Goal: Contribute content: Add original content to the website for others to see

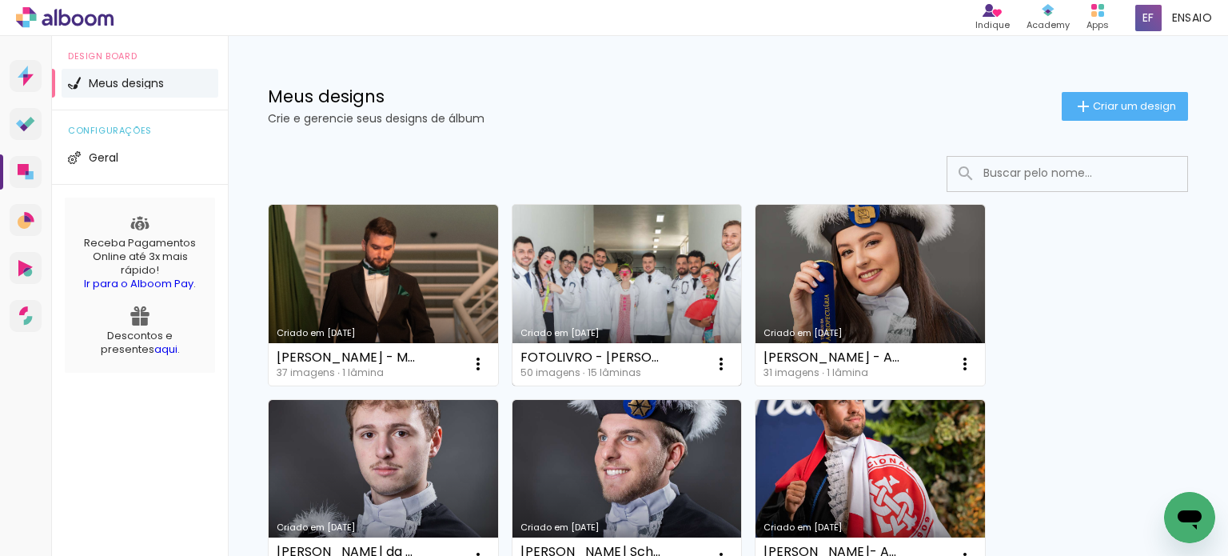
click at [686, 278] on link "Criado em [DATE]" at bounding box center [628, 295] width 230 height 181
click at [0, 0] on neon-animated-pages "Confirmar Cancelar" at bounding box center [0, 0] width 0 height 0
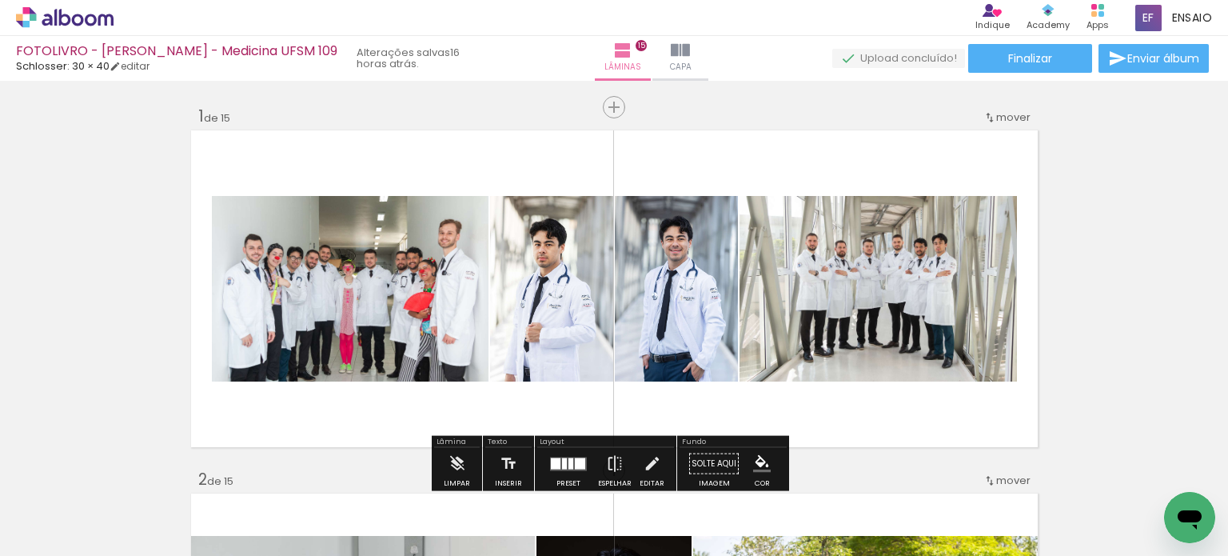
click at [77, 13] on icon at bounding box center [65, 17] width 98 height 21
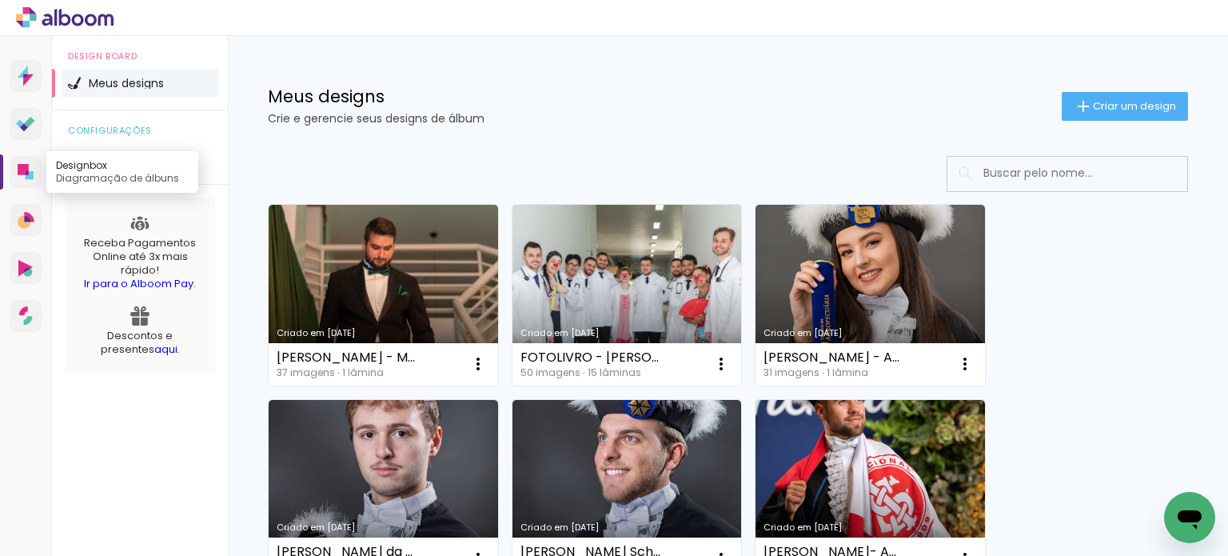
click at [34, 174] on link "Designbox Diagramação de álbuns" at bounding box center [26, 172] width 32 height 32
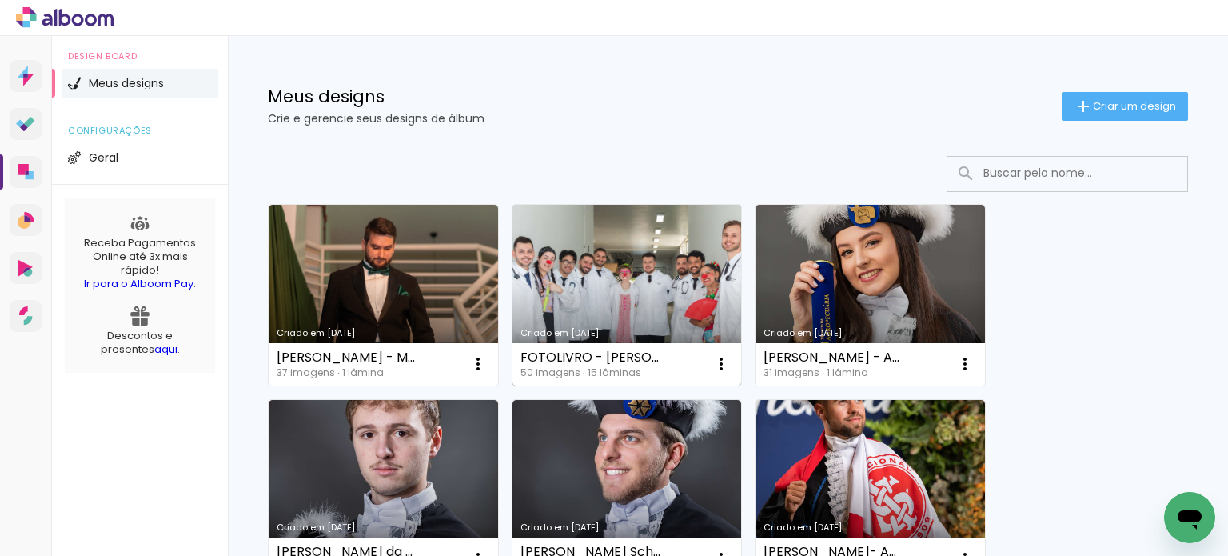
click at [562, 297] on link "Criado em [DATE]" at bounding box center [628, 295] width 230 height 181
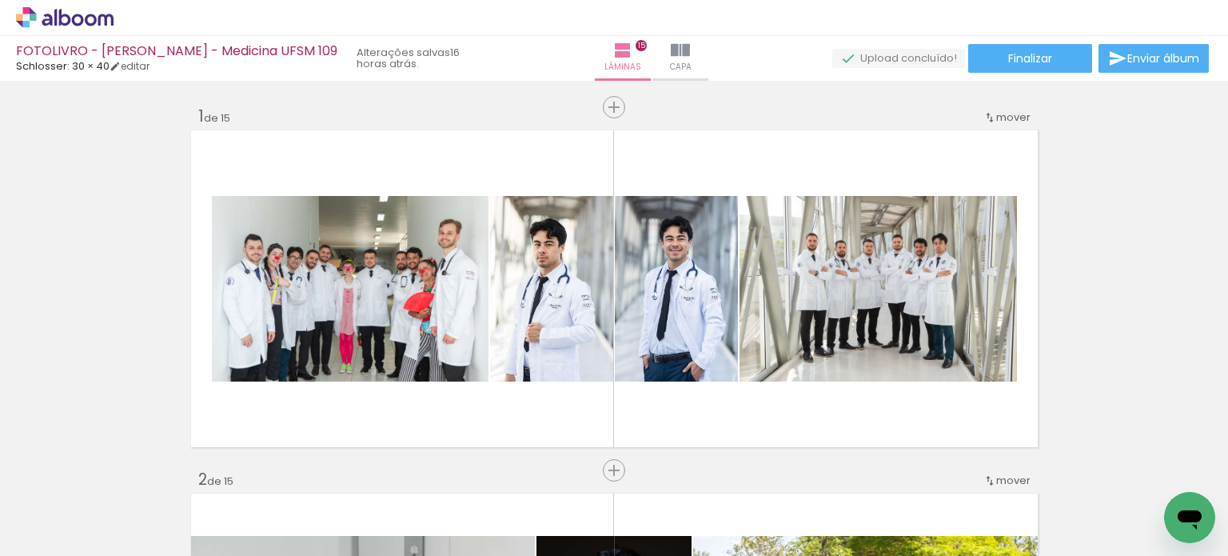
click at [134, 73] on div "FOTOLIVRO - Augusto Ueno - Medicina UFSM 109 Schlosser: 30 × 40 editar 16 horas…" at bounding box center [244, 58] width 456 height 35
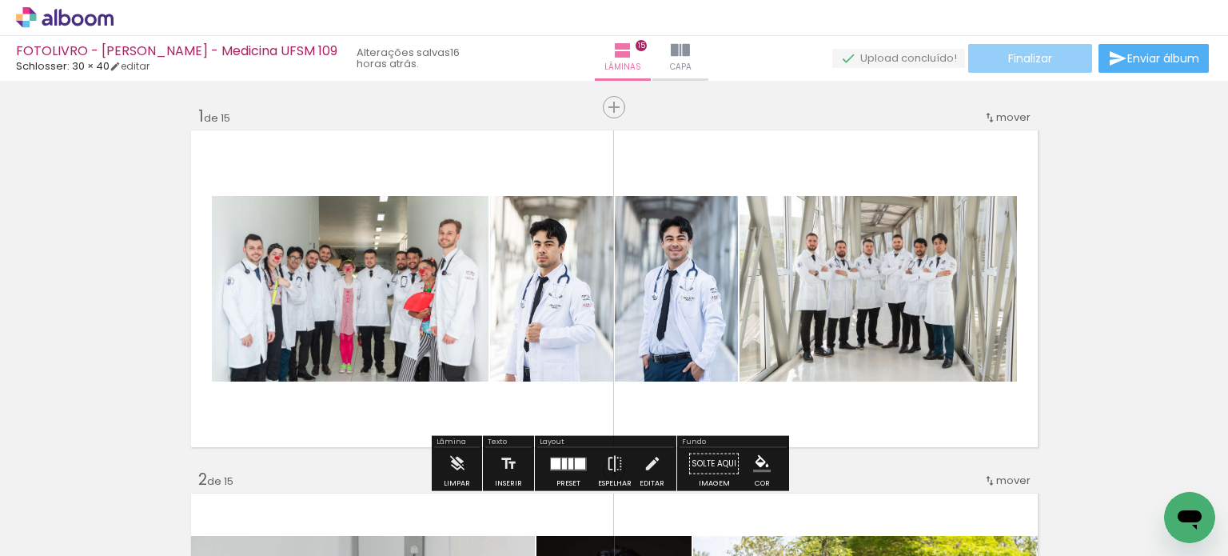
click at [973, 48] on paper-button "Finalizar" at bounding box center [1031, 58] width 124 height 29
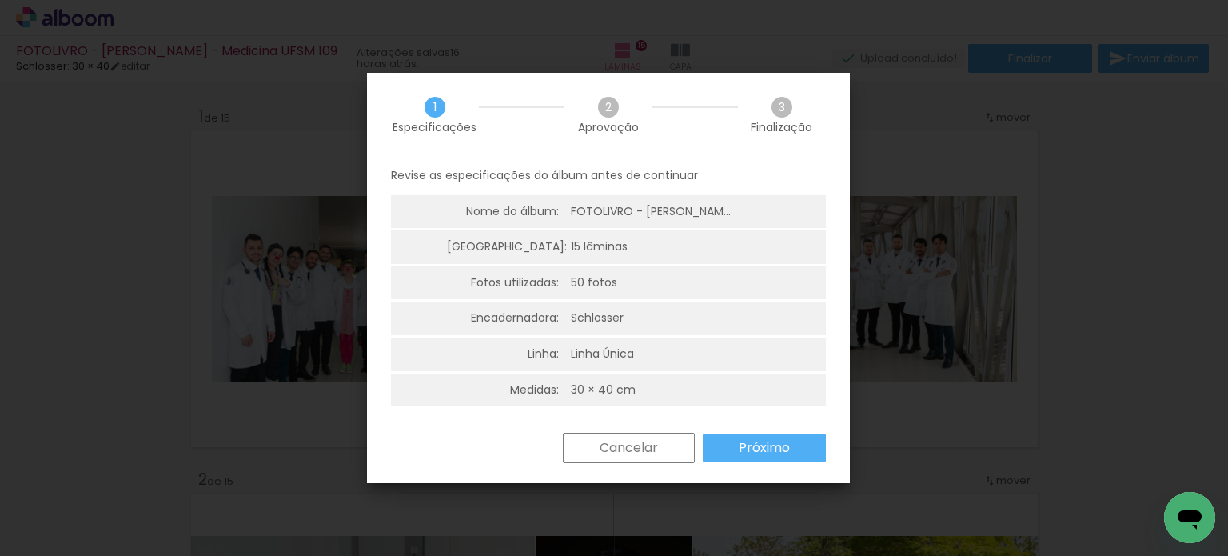
click at [737, 439] on paper-button "Próximo" at bounding box center [764, 447] width 123 height 29
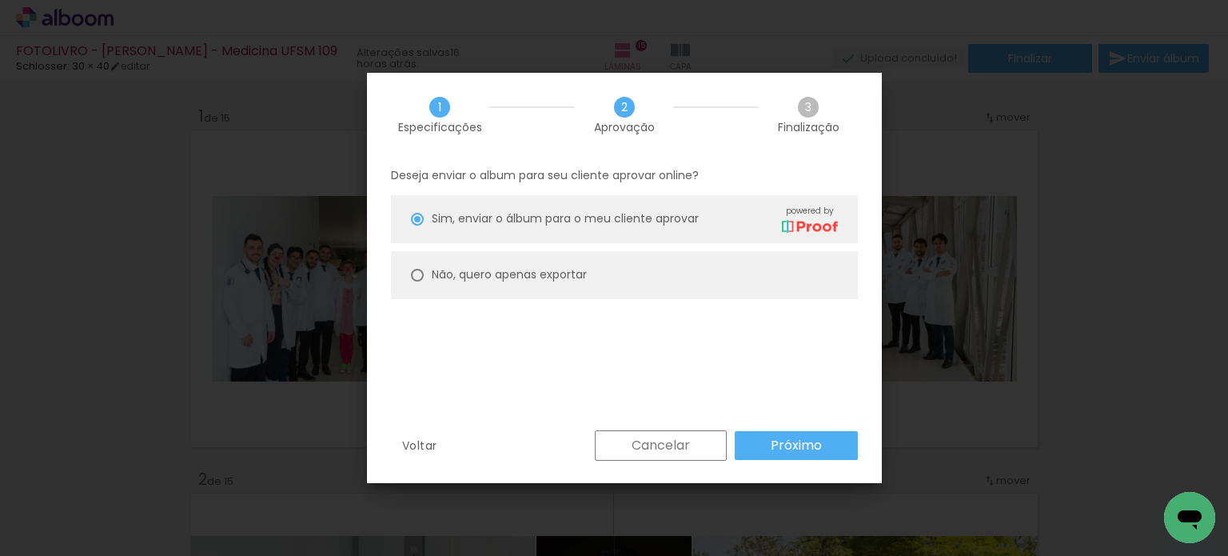
click at [0, 0] on slot "Não, quero apenas exportar" at bounding box center [0, 0] width 0 height 0
type paper-radio-button "on"
click at [759, 433] on paper-button "Próximo" at bounding box center [796, 445] width 123 height 29
type input "Alta, 300 DPI"
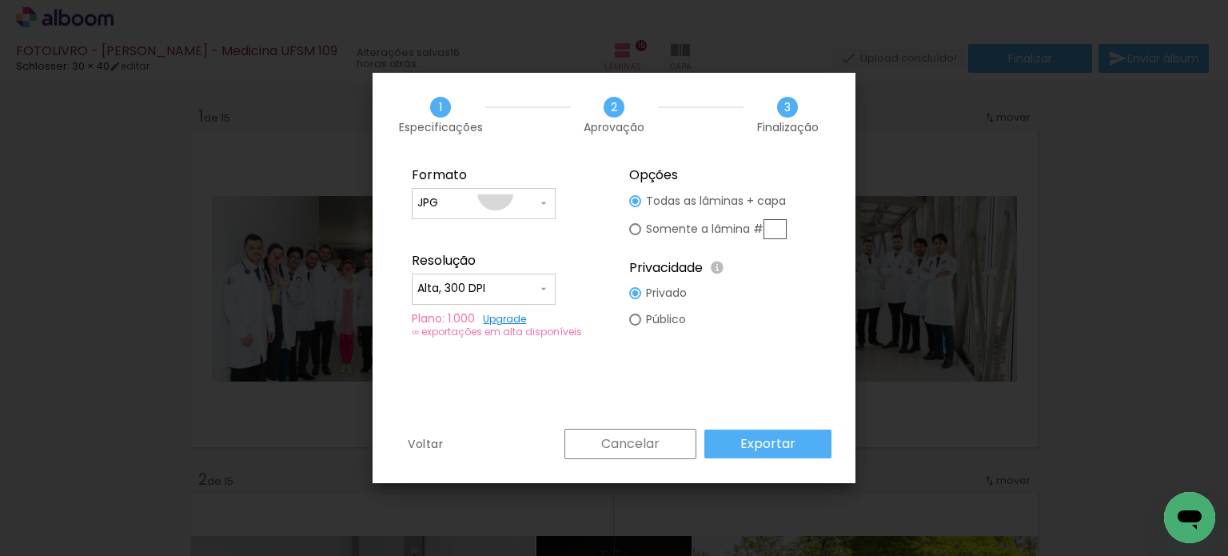
click at [0, 0] on paper-input-container "JPG" at bounding box center [0, 0] width 0 height 0
click at [0, 0] on paper-item "PDF" at bounding box center [0, 0] width 0 height 0
type input "PDF"
click at [0, 0] on input "Alta, 300 DPI" at bounding box center [0, 0] width 0 height 0
drag, startPoint x: 528, startPoint y: 280, endPoint x: 472, endPoint y: 280, distance: 56.0
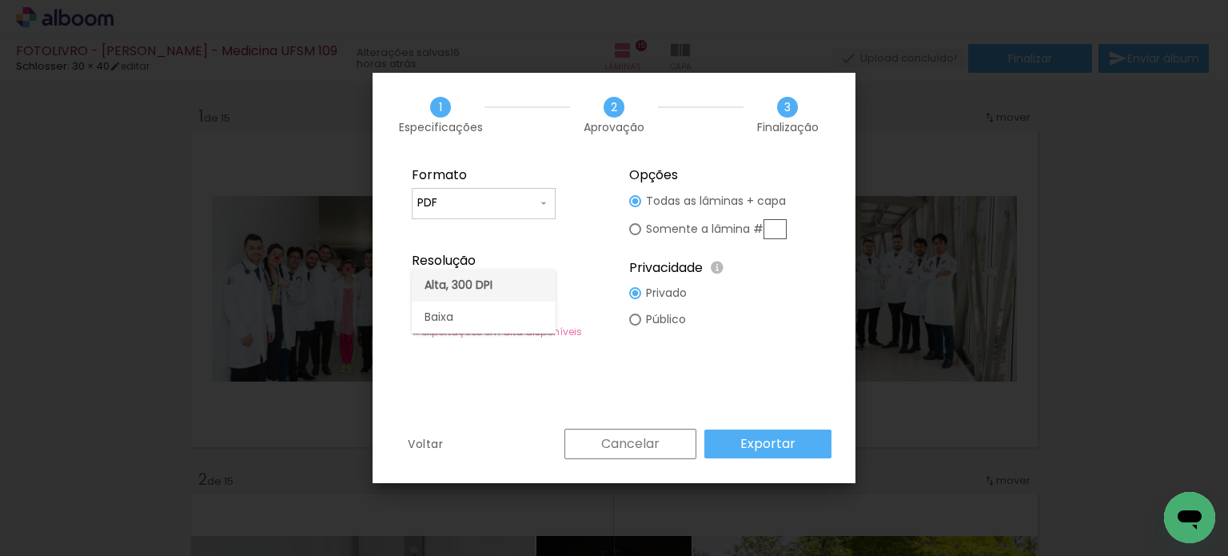
click at [0, 0] on slot "Alta, 300 DPI" at bounding box center [0, 0] width 0 height 0
click at [0, 0] on input "Alta, 300 DPI" at bounding box center [0, 0] width 0 height 0
click at [0, 0] on paper-item "Baixa" at bounding box center [0, 0] width 0 height 0
type input "Baixa"
click at [0, 0] on slot "Cancelar" at bounding box center [0, 0] width 0 height 0
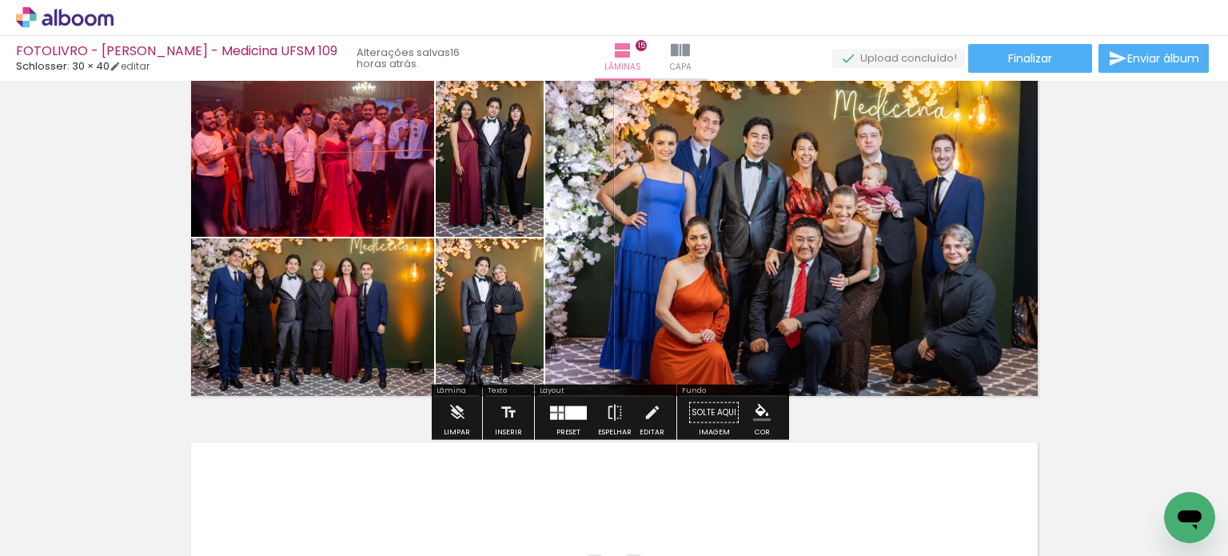
scroll to position [5096, 0]
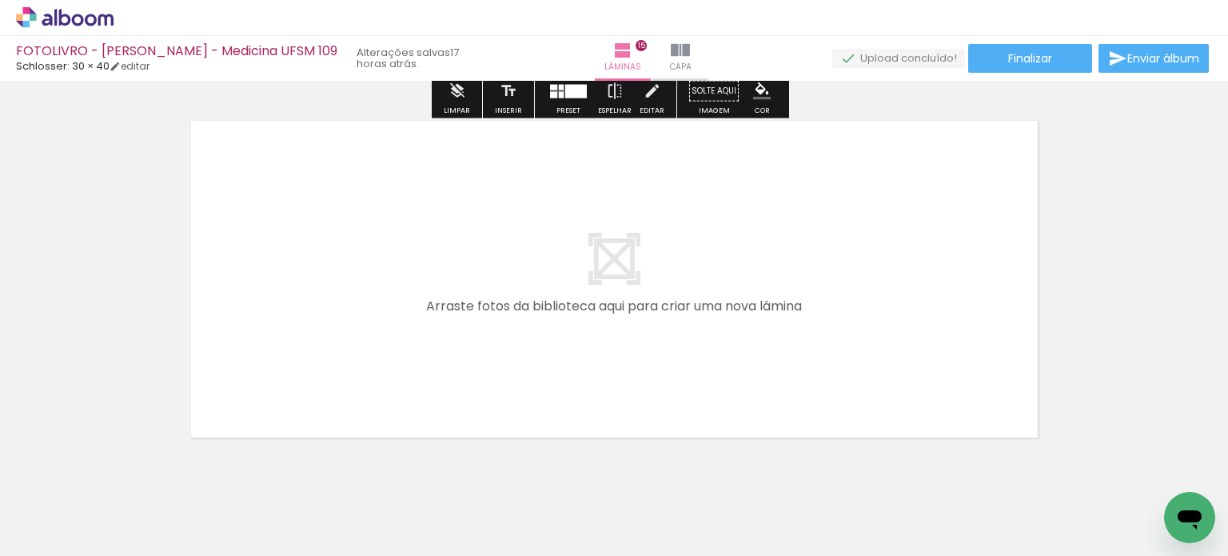
scroll to position [5496, 0]
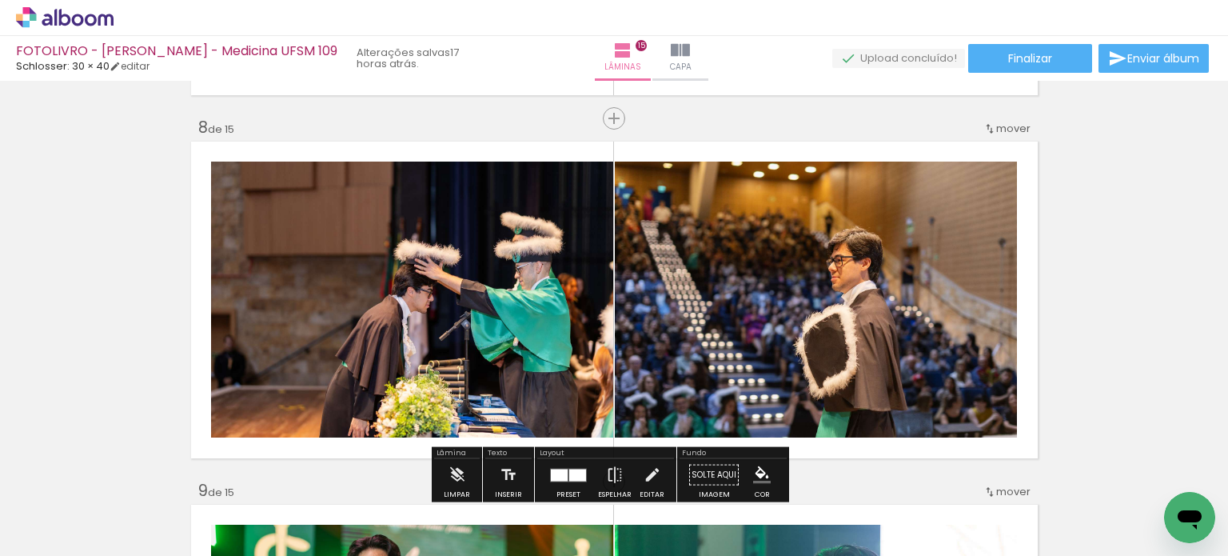
scroll to position [2537, 0]
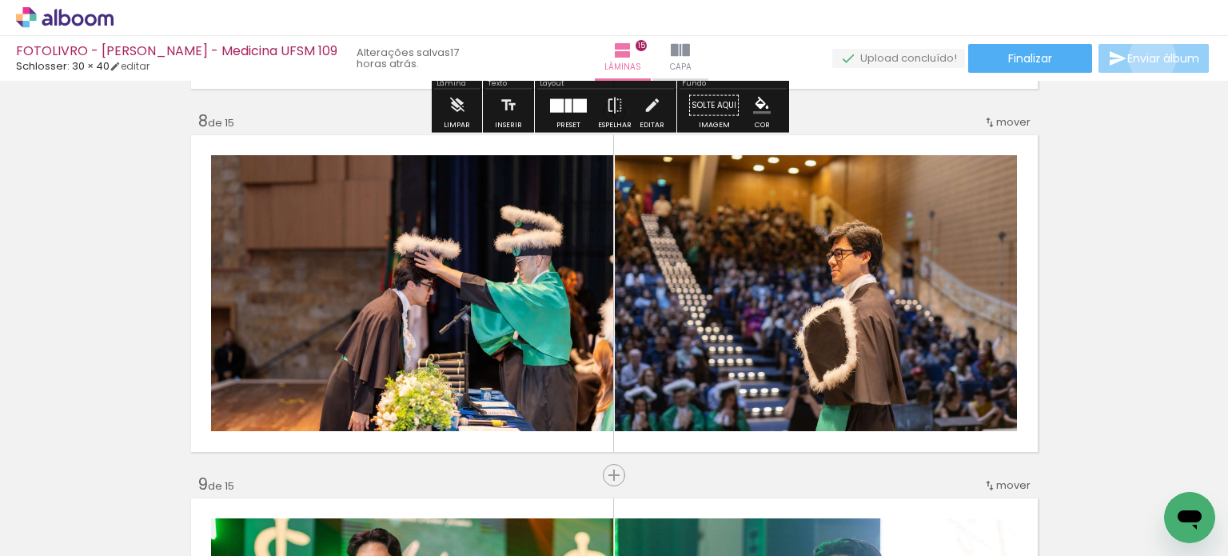
click at [1148, 58] on span "Enviar álbum" at bounding box center [1164, 58] width 72 height 11
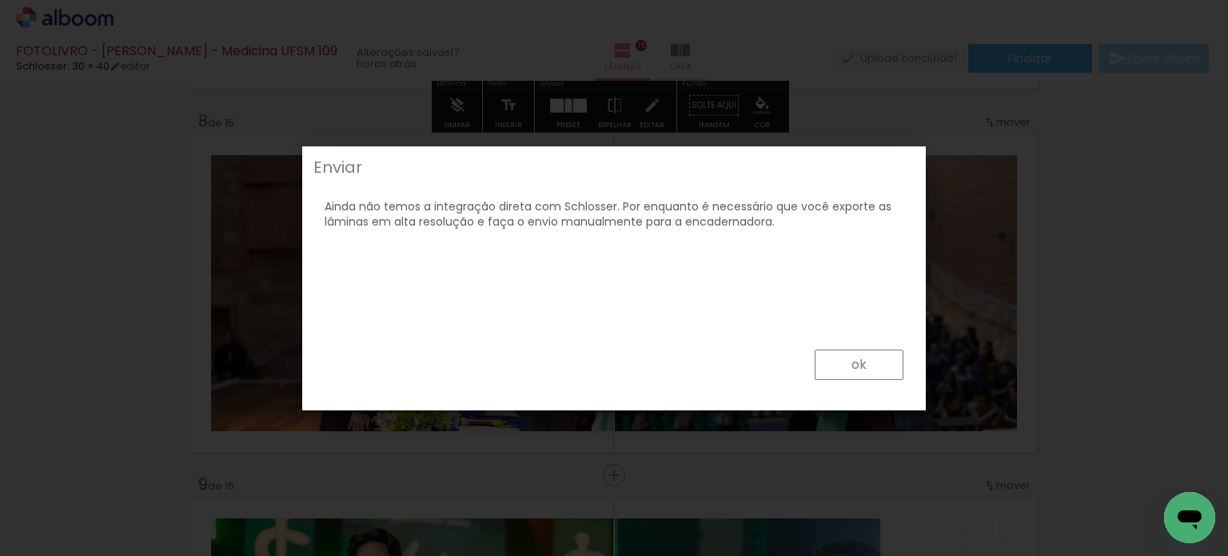
click at [822, 356] on paper-button "ok" at bounding box center [859, 364] width 89 height 30
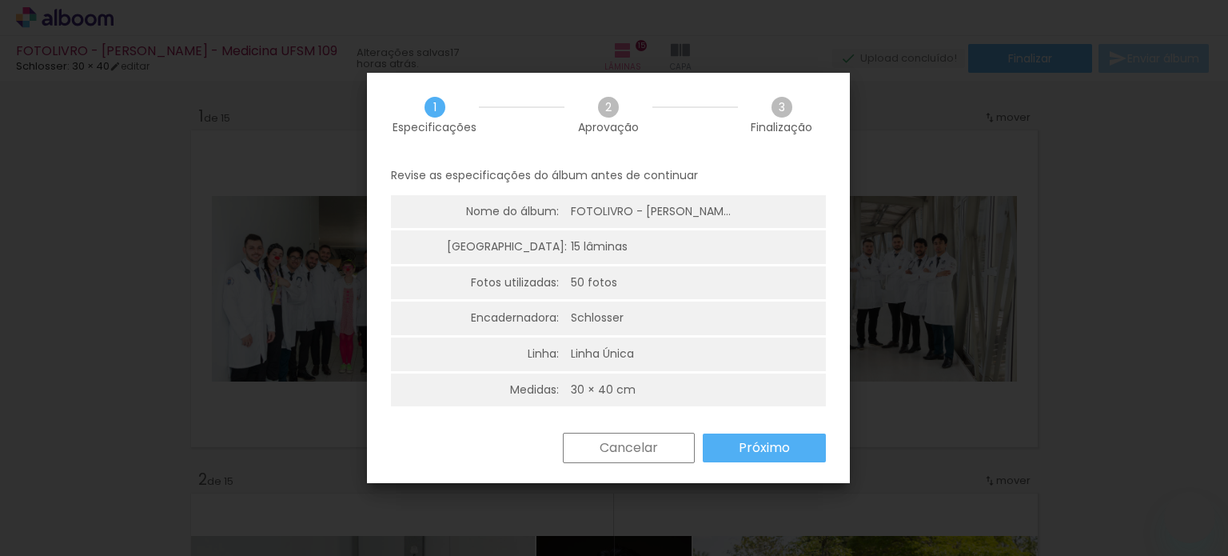
click at [761, 463] on div "Cancelar Próximo" at bounding box center [608, 460] width 483 height 54
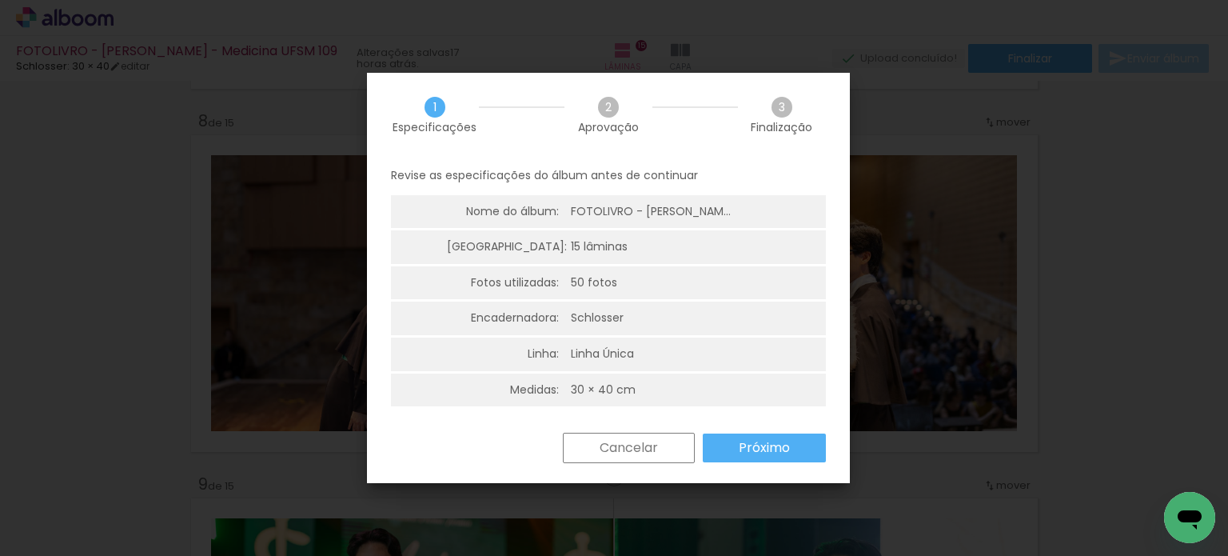
click at [0, 0] on slot "Próximo" at bounding box center [0, 0] width 0 height 0
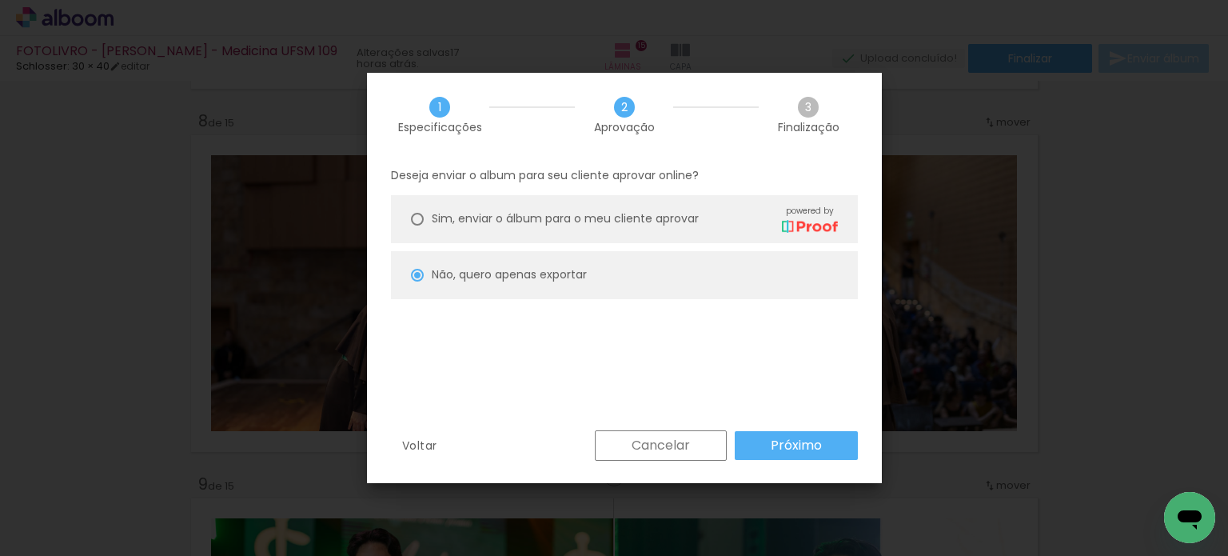
click at [0, 0] on slot "Próximo" at bounding box center [0, 0] width 0 height 0
type input "Baixa"
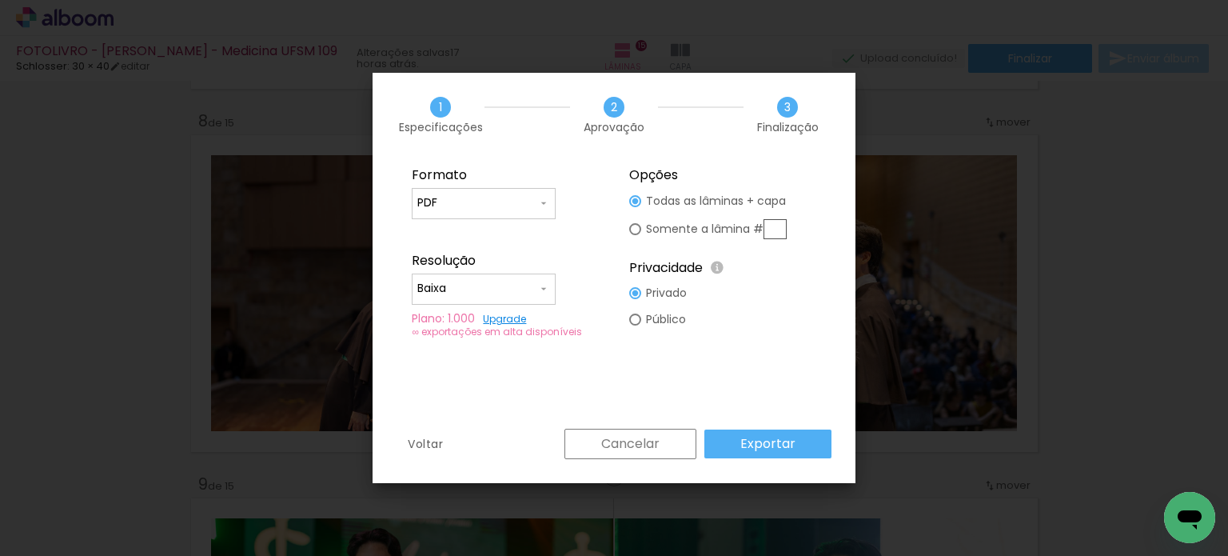
click at [0, 0] on slot "Exportar" at bounding box center [0, 0] width 0 height 0
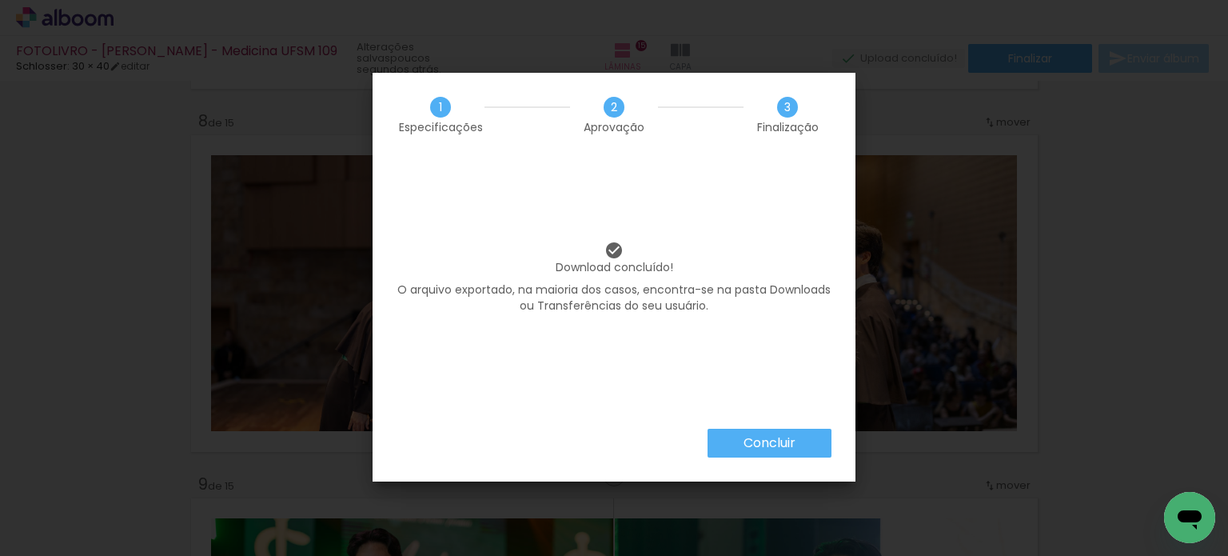
click at [0, 0] on slot "Concluir" at bounding box center [0, 0] width 0 height 0
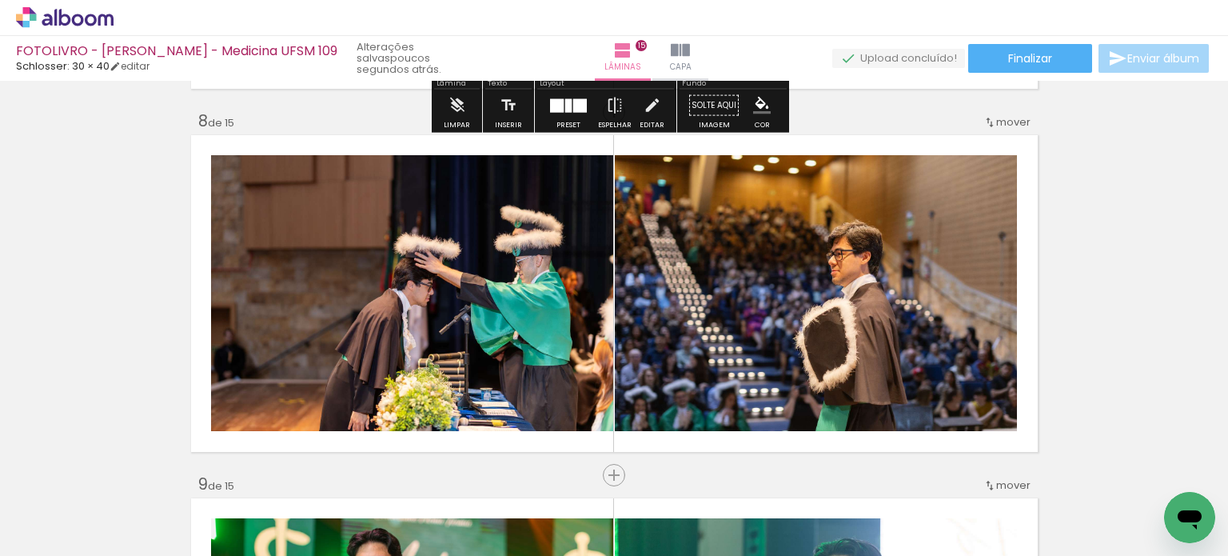
drag, startPoint x: 190, startPoint y: 36, endPoint x: 200, endPoint y: 50, distance: 17.8
click at [191, 38] on div "FOTOLIVRO - Augusto Ueno - Medicina UFSM 109 Schlosser: 30 × 40 editar poucos s…" at bounding box center [244, 58] width 456 height 46
click at [200, 50] on div "FOTOLIVRO - [PERSON_NAME] - Medicina UFSM 109" at bounding box center [177, 52] width 322 height 15
click at [201, 52] on div "FOTOLIVRO - [PERSON_NAME] - Medicina UFSM 109" at bounding box center [177, 52] width 322 height 15
click at [201, 51] on div "FOTOLIVRO - [PERSON_NAME] - Medicina UFSM 109" at bounding box center [177, 52] width 322 height 15
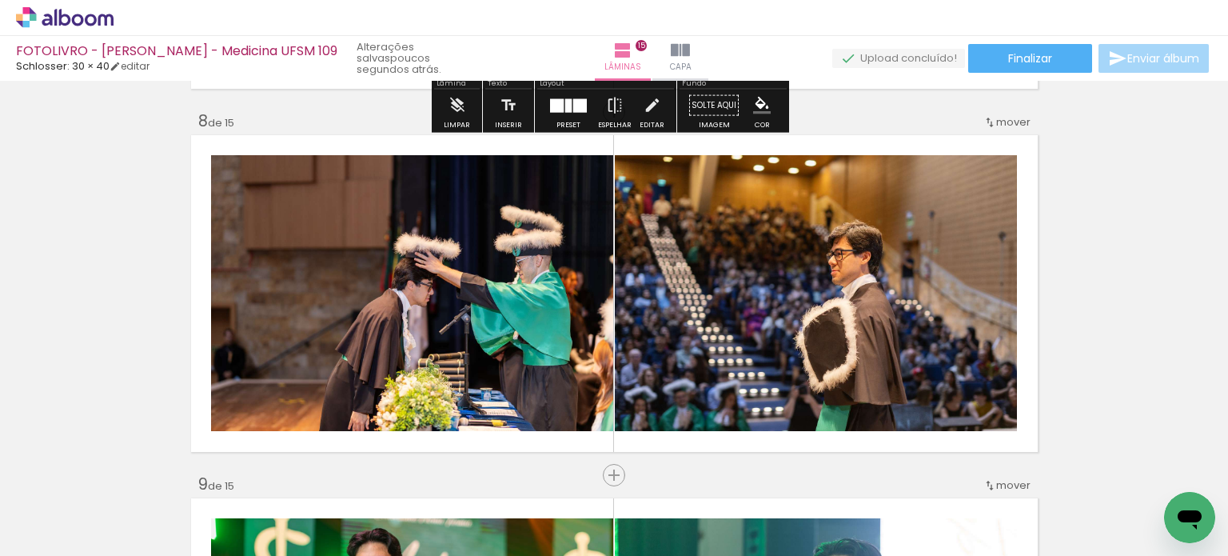
drag, startPoint x: 42, startPoint y: 44, endPoint x: 54, endPoint y: 47, distance: 12.4
click at [50, 46] on div "FOTOLIVRO - [PERSON_NAME] - Medicina UFSM 109" at bounding box center [177, 52] width 322 height 15
click at [54, 47] on div "FOTOLIVRO - [PERSON_NAME] - Medicina UFSM 109" at bounding box center [177, 52] width 322 height 15
click at [55, 47] on div "FOTOLIVRO - [PERSON_NAME] - Medicina UFSM 109" at bounding box center [177, 52] width 322 height 15
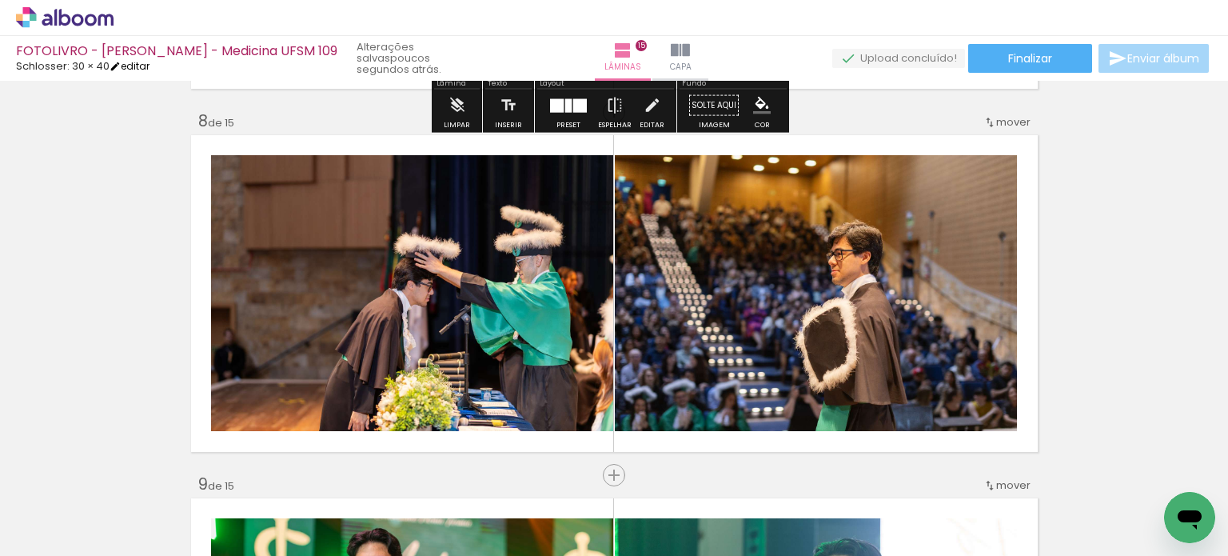
click at [148, 64] on link "editar" at bounding box center [130, 66] width 40 height 14
type input "FOTOLIVRO - [PERSON_NAME] - Medicina UFSM 109"
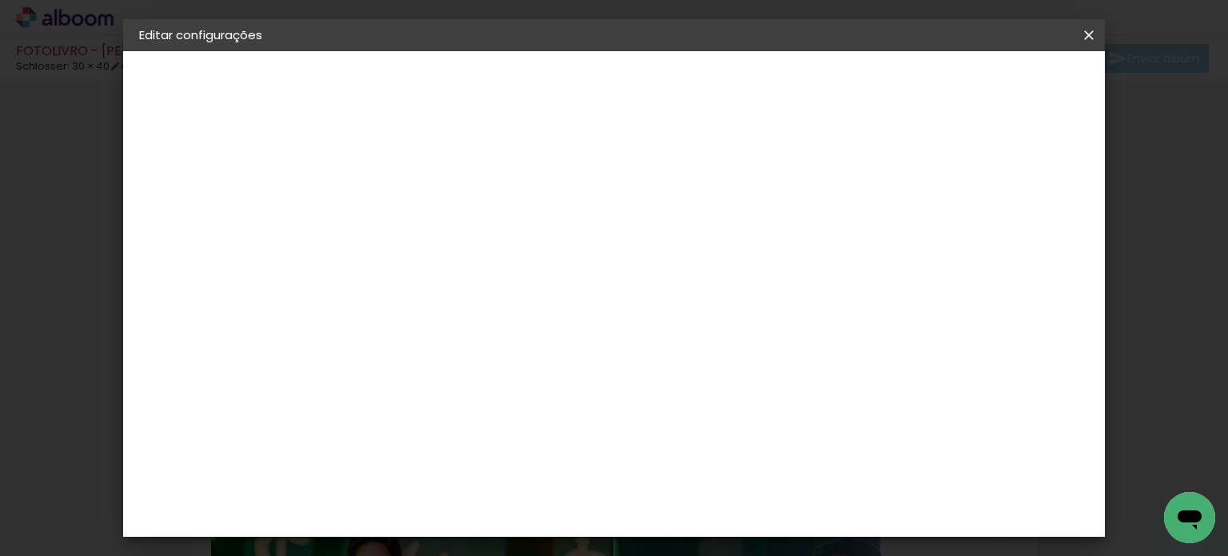
click at [191, 96] on div "1. Informações Preenchendo título... FOTOLIVRO - Augusto Ueno - Medicina UFSM 1…" at bounding box center [226, 104] width 175 height 59
click at [0, 0] on slot "FOTOLIVRO - [PERSON_NAME] - Medicina UFSM 109" at bounding box center [0, 0] width 0 height 0
click at [401, 222] on input "FOTOLIVRO - [PERSON_NAME] - Medicina UFSM 109" at bounding box center [401, 214] width 0 height 25
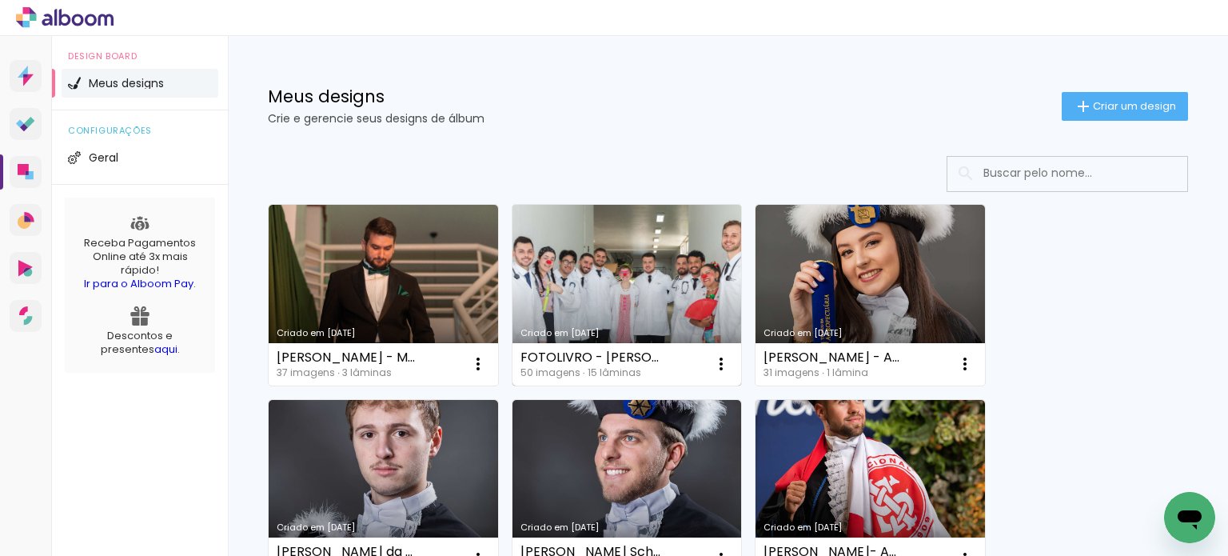
click at [541, 271] on link "Criado em [DATE]" at bounding box center [628, 295] width 230 height 181
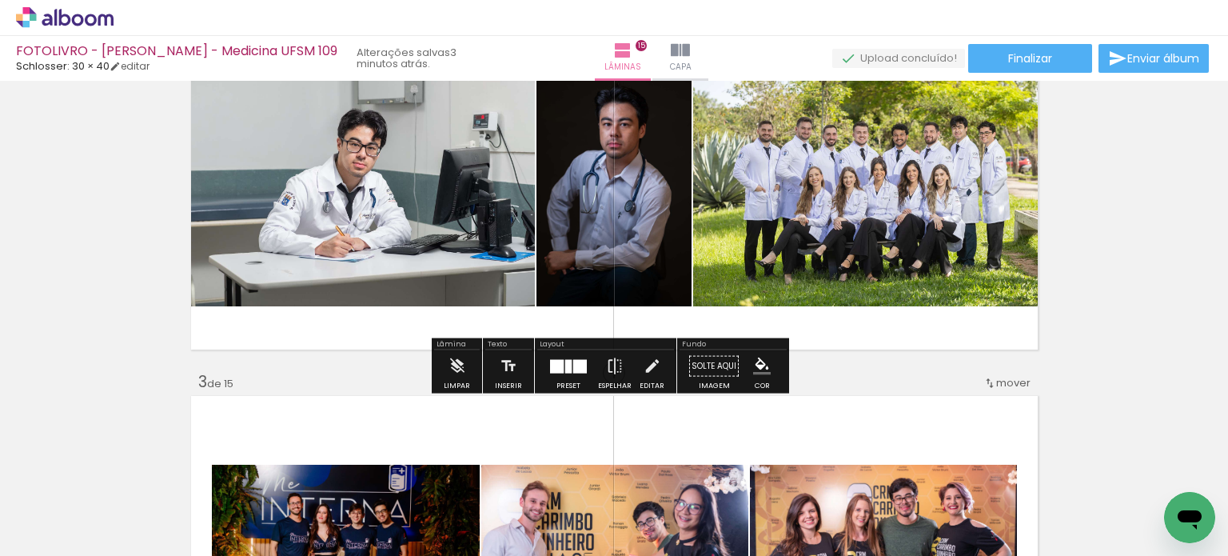
scroll to position [480, 0]
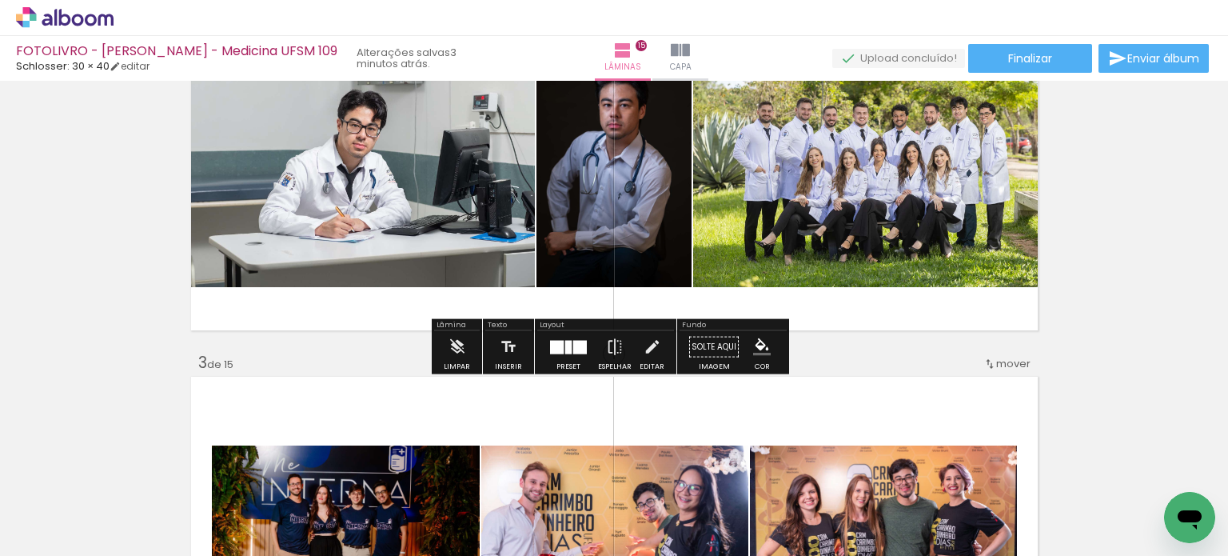
click at [620, 234] on quentale-photo at bounding box center [614, 171] width 155 height 231
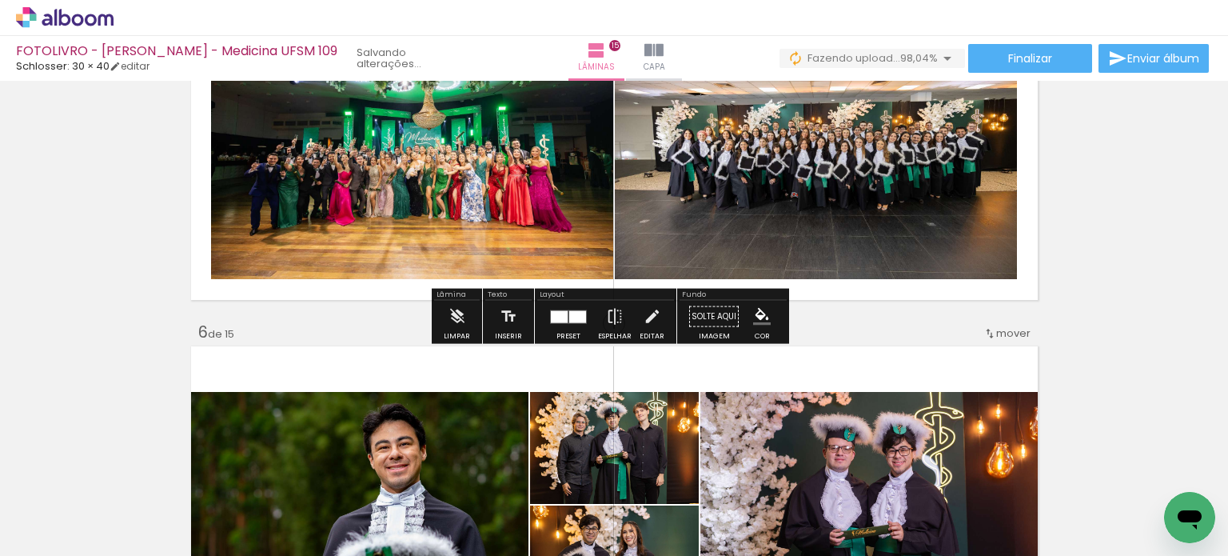
scroll to position [2239, 0]
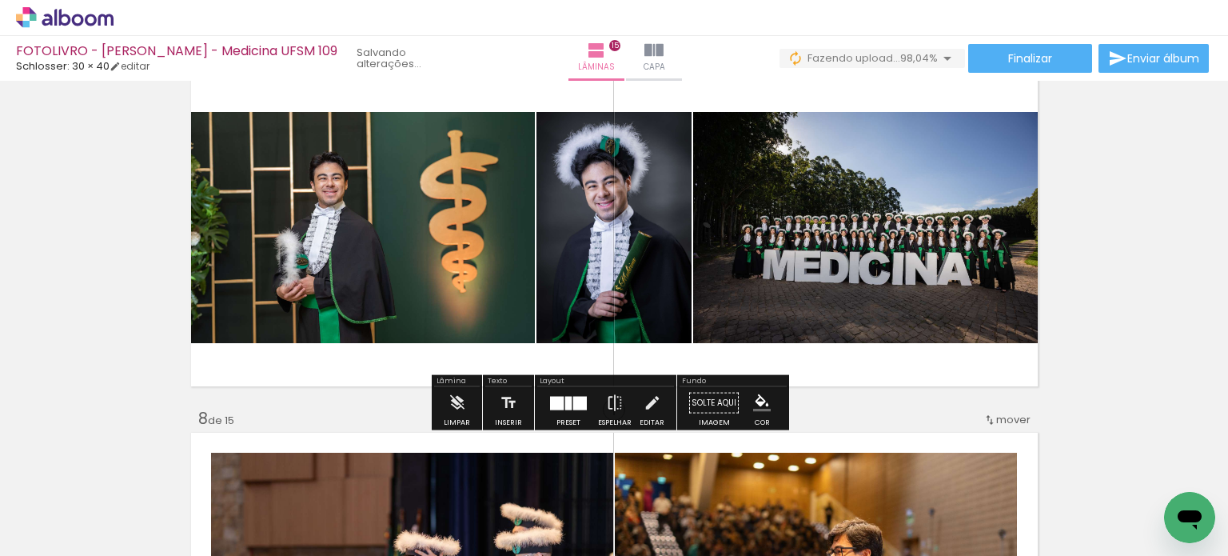
click at [601, 254] on quentale-photo at bounding box center [614, 227] width 155 height 231
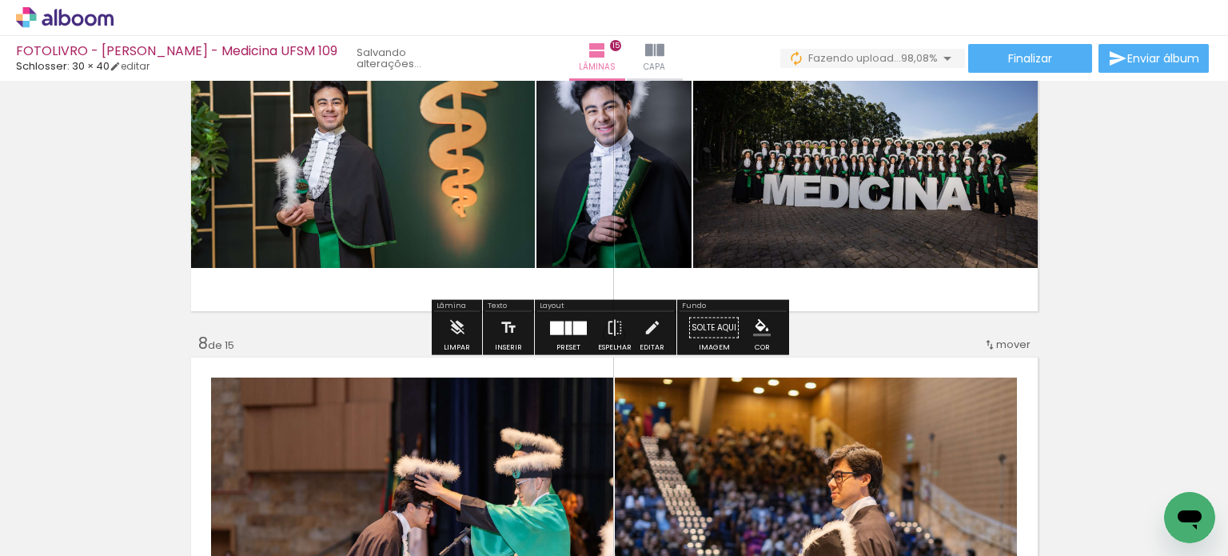
scroll to position [2799, 0]
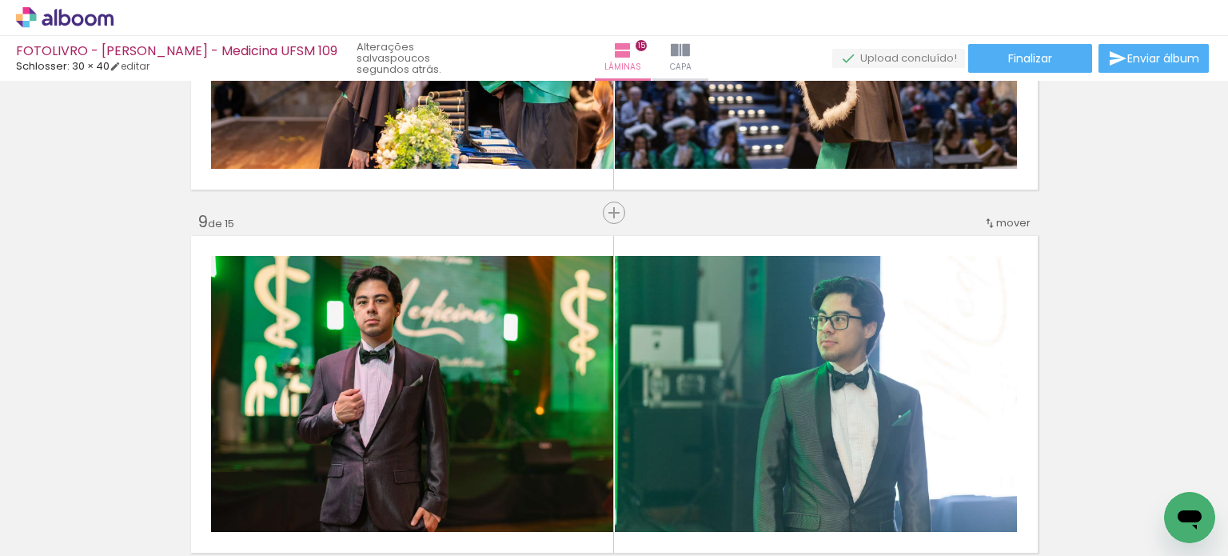
scroll to position [0, 3385]
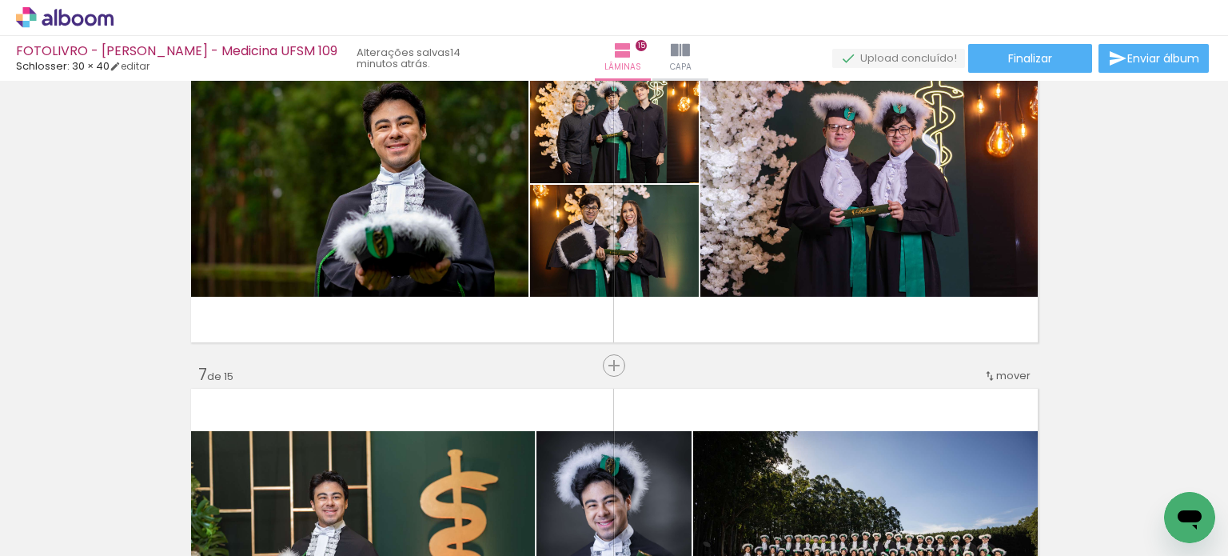
scroll to position [2239, 0]
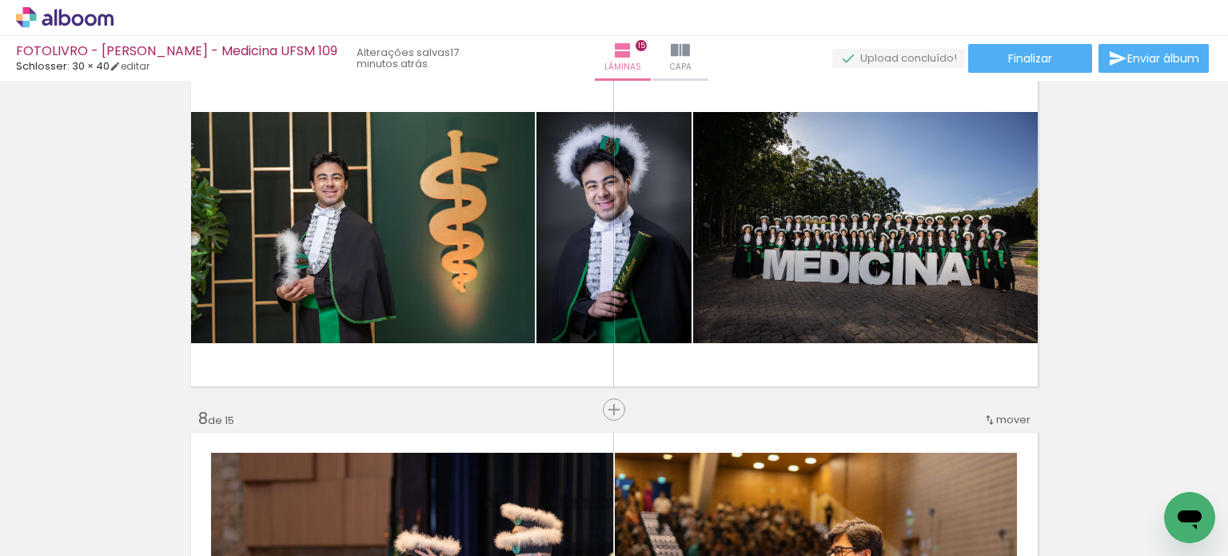
scroll to position [0, 3385]
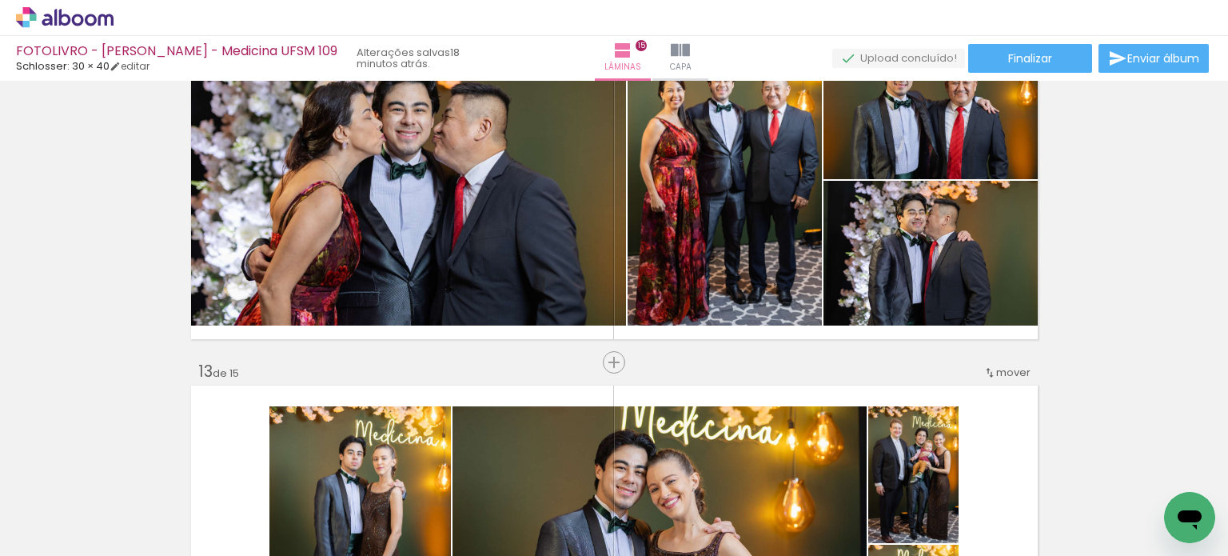
scroll to position [4239, 0]
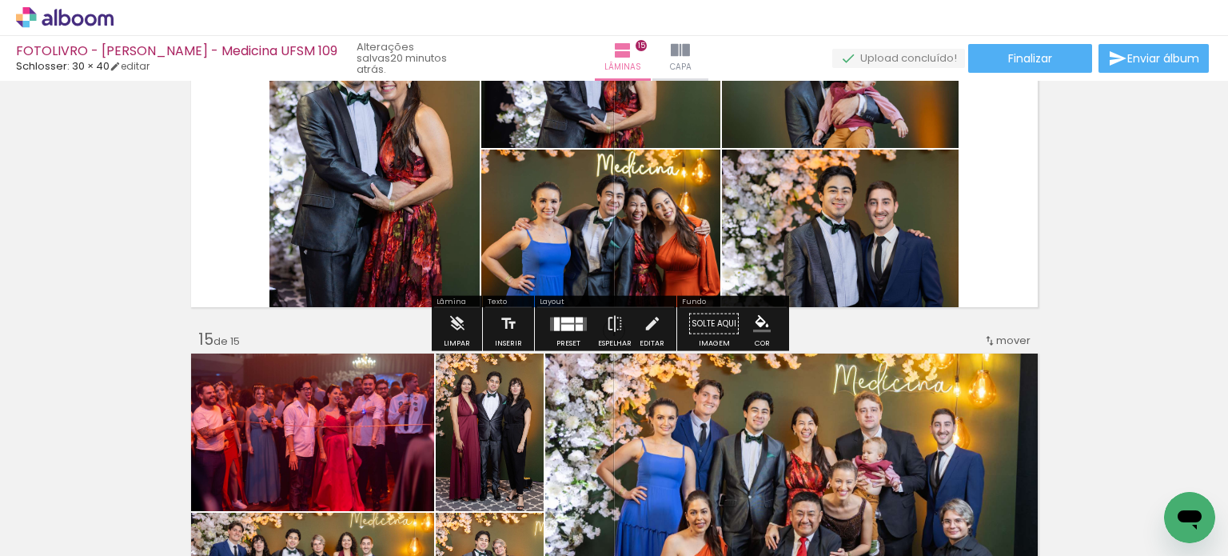
scroll to position [4856, 0]
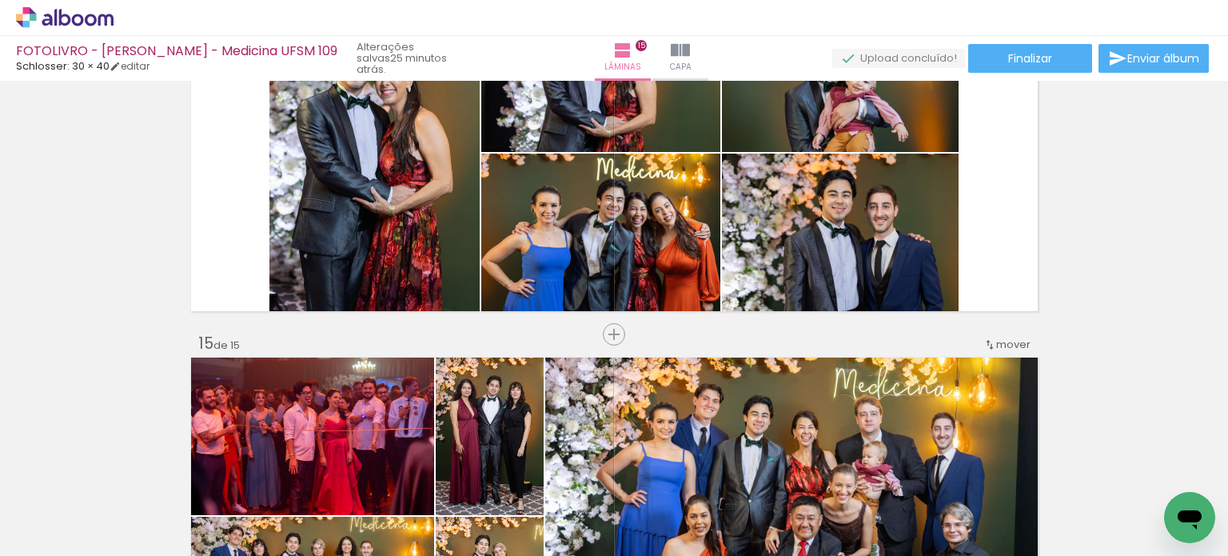
scroll to position [0, 3385]
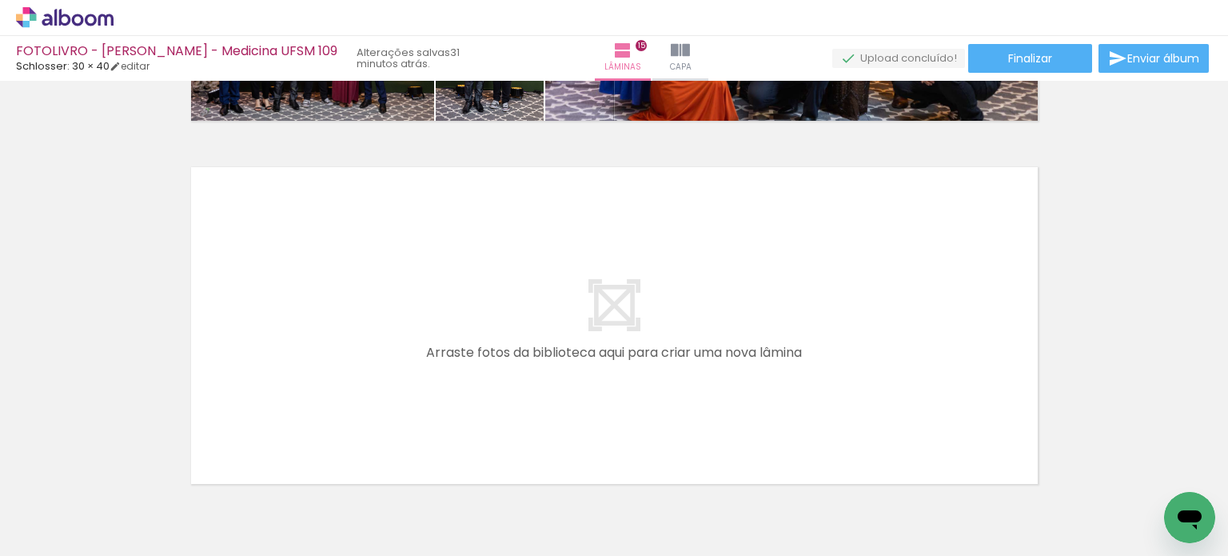
scroll to position [5496, 0]
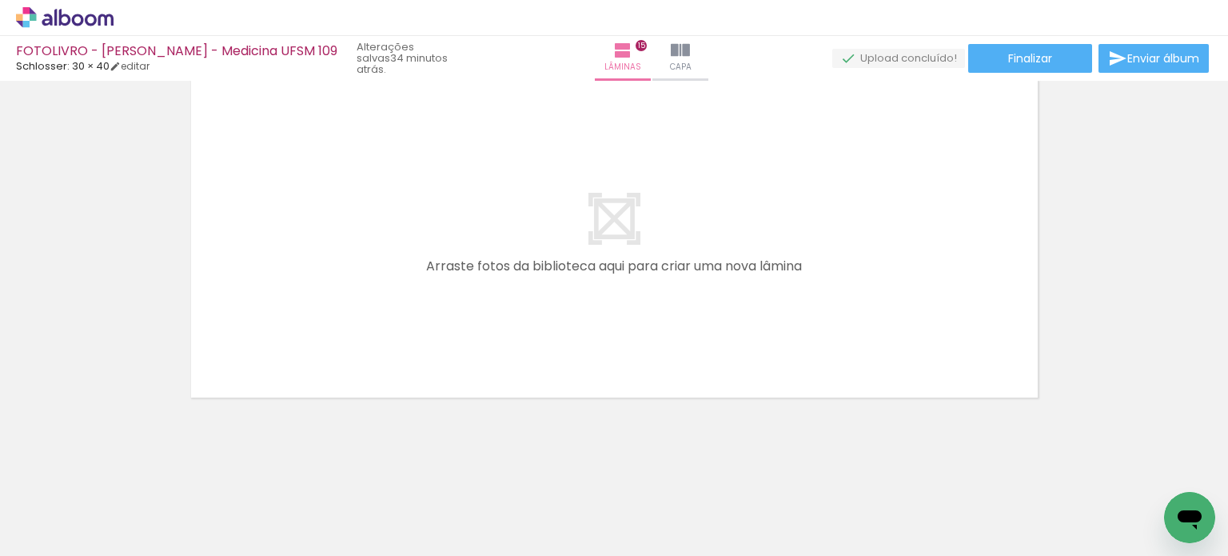
scroll to position [0, 3385]
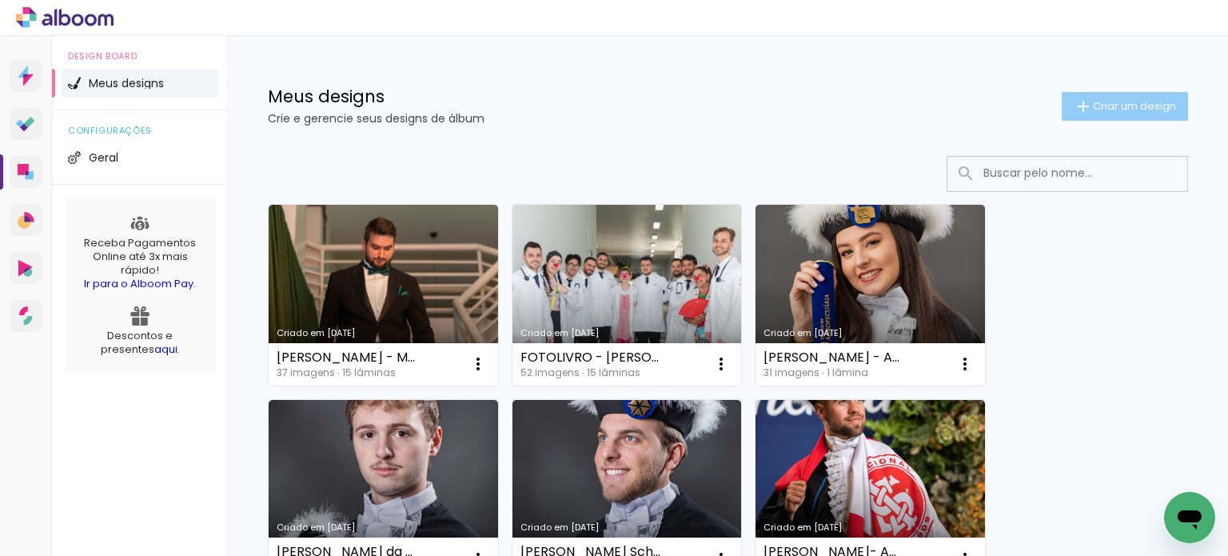
click at [1120, 94] on paper-button "Criar um design" at bounding box center [1125, 106] width 126 height 29
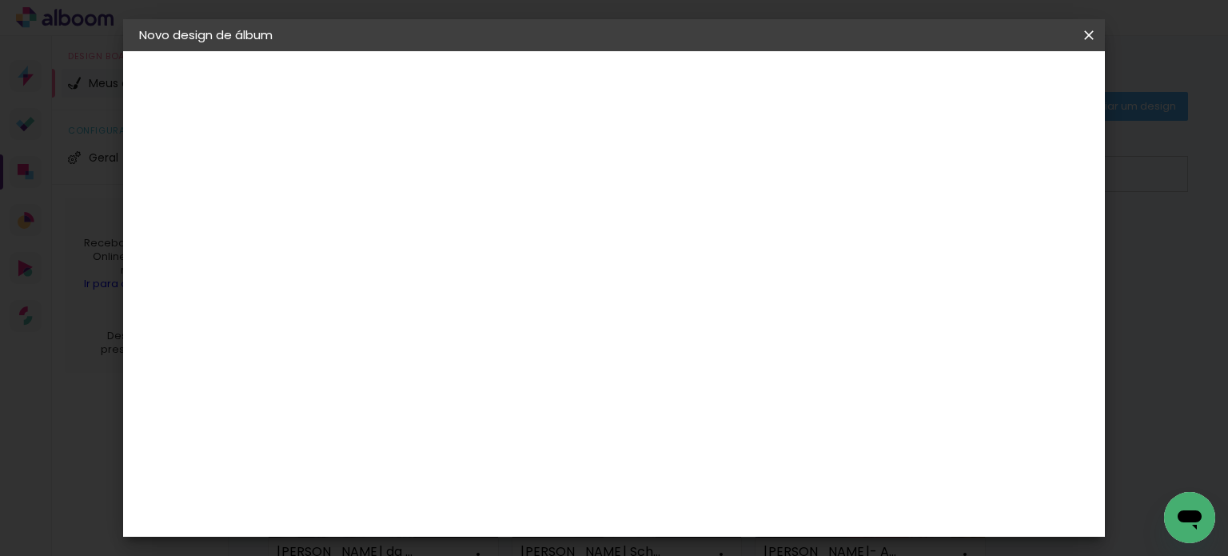
click at [1095, 34] on iron-icon at bounding box center [1089, 35] width 19 height 16
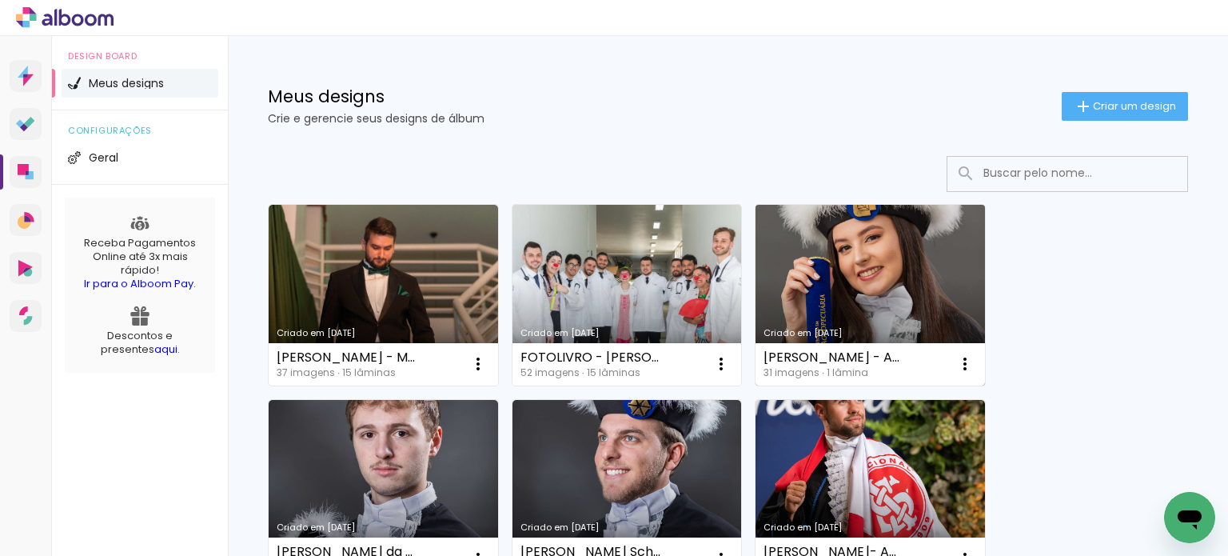
click at [949, 256] on link "Criado em [DATE]" at bounding box center [871, 295] width 230 height 181
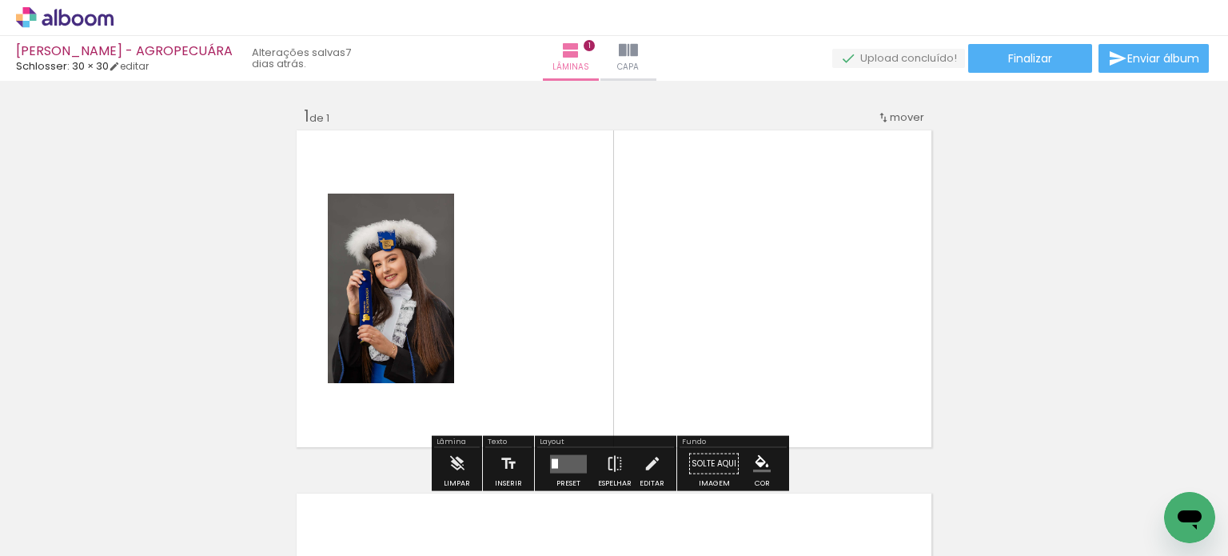
click at [56, 25] on icon at bounding box center [55, 17] width 2 height 17
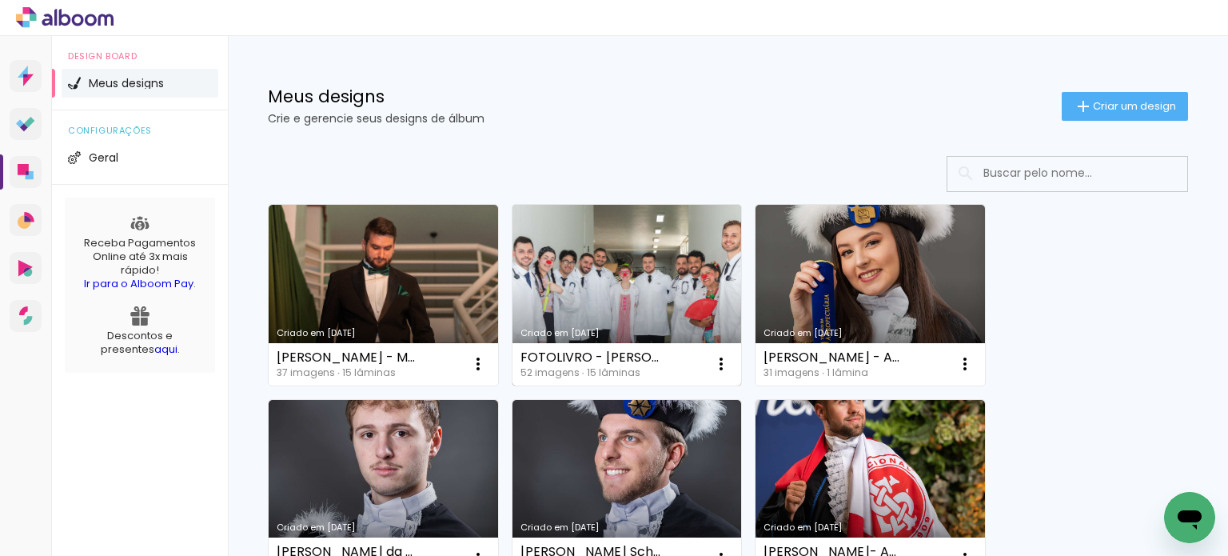
click at [611, 263] on link "Criado em [DATE]" at bounding box center [628, 295] width 230 height 181
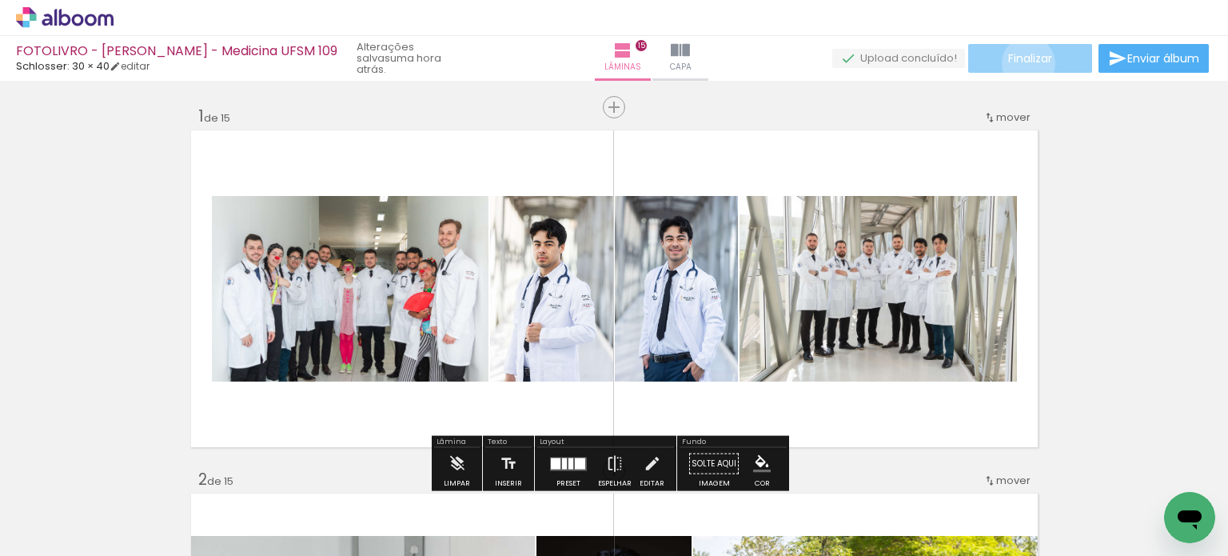
click at [1023, 63] on span "Finalizar" at bounding box center [1030, 58] width 44 height 11
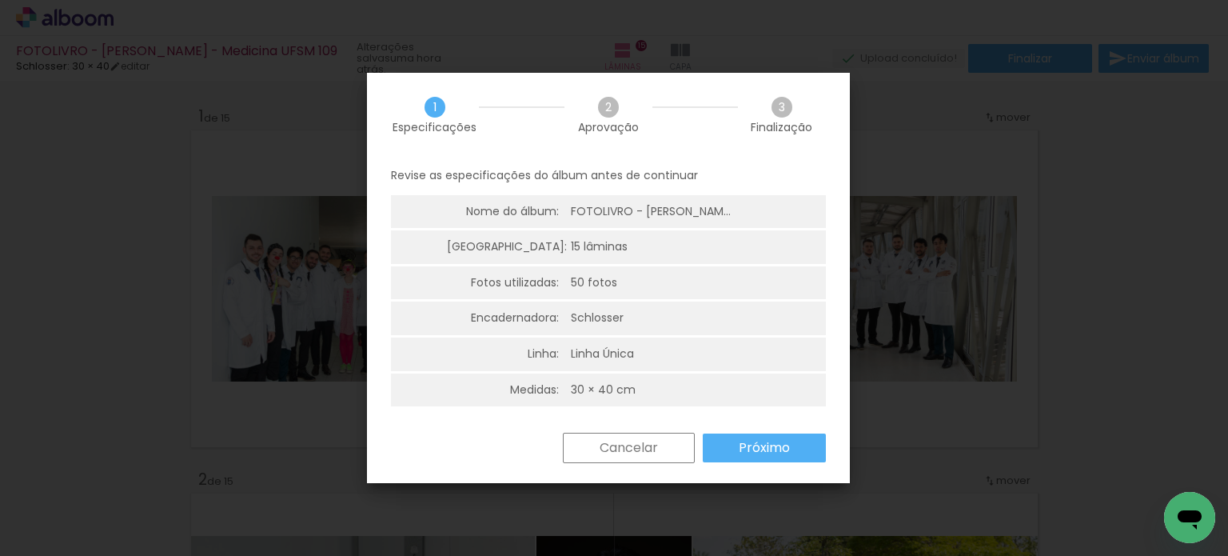
click at [0, 0] on slot "Próximo" at bounding box center [0, 0] width 0 height 0
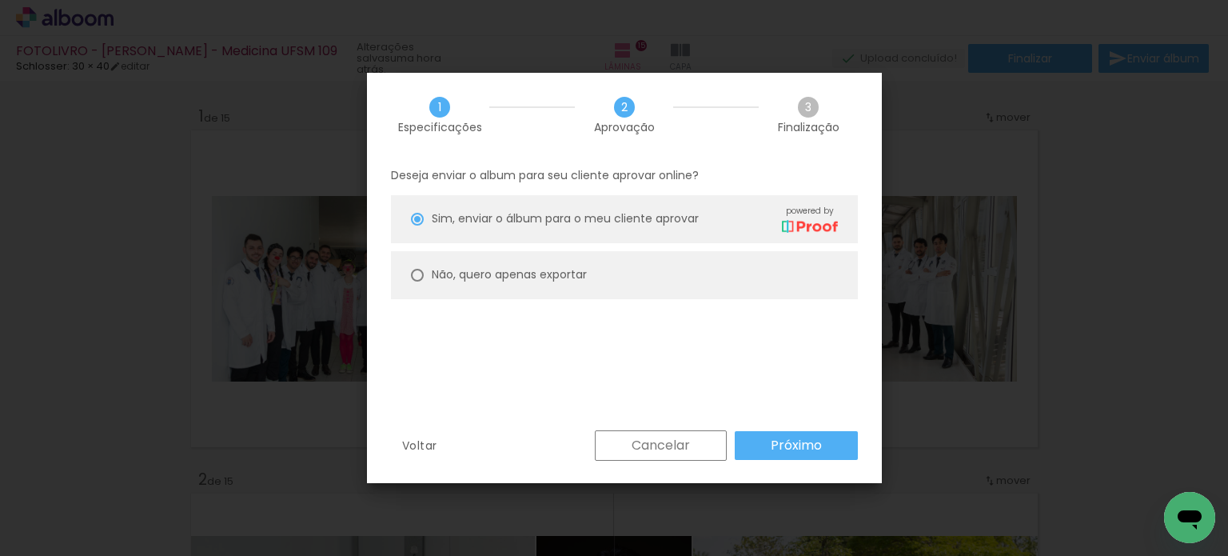
click at [0, 0] on slot "Não, quero apenas exportar" at bounding box center [0, 0] width 0 height 0
type paper-radio-button "on"
click at [0, 0] on slot "Próximo" at bounding box center [0, 0] width 0 height 0
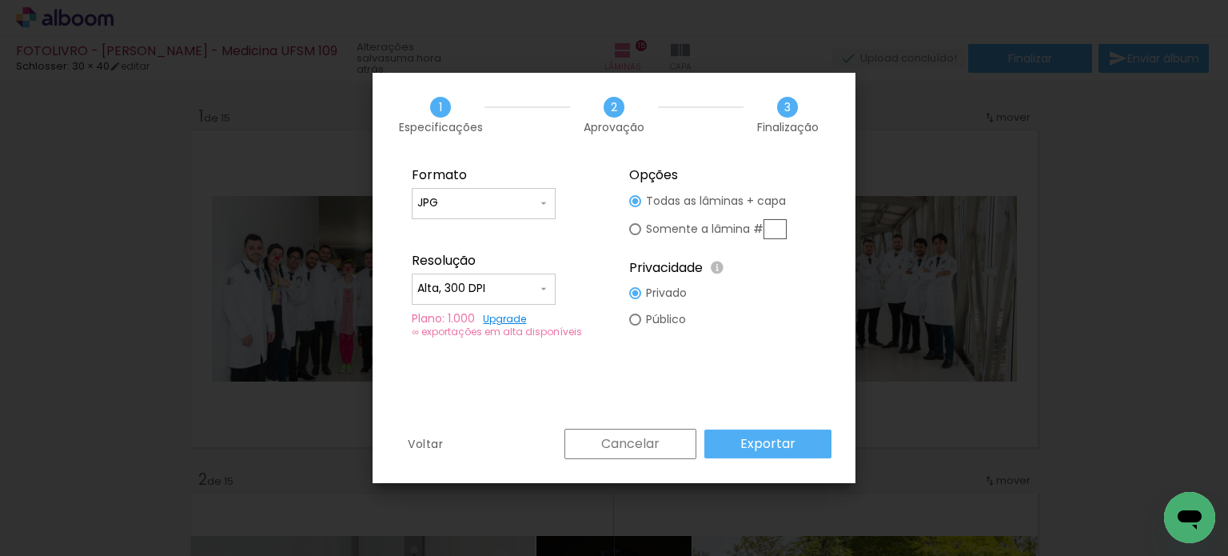
click at [520, 288] on input "Alta, 300 DPI" at bounding box center [477, 289] width 120 height 16
click at [508, 319] on paper-item "Baixa" at bounding box center [484, 318] width 144 height 32
type input "Baixa"
click at [479, 212] on paper-input-container "JPG" at bounding box center [484, 204] width 144 height 32
click at [473, 230] on paper-item "PDF" at bounding box center [484, 233] width 144 height 32
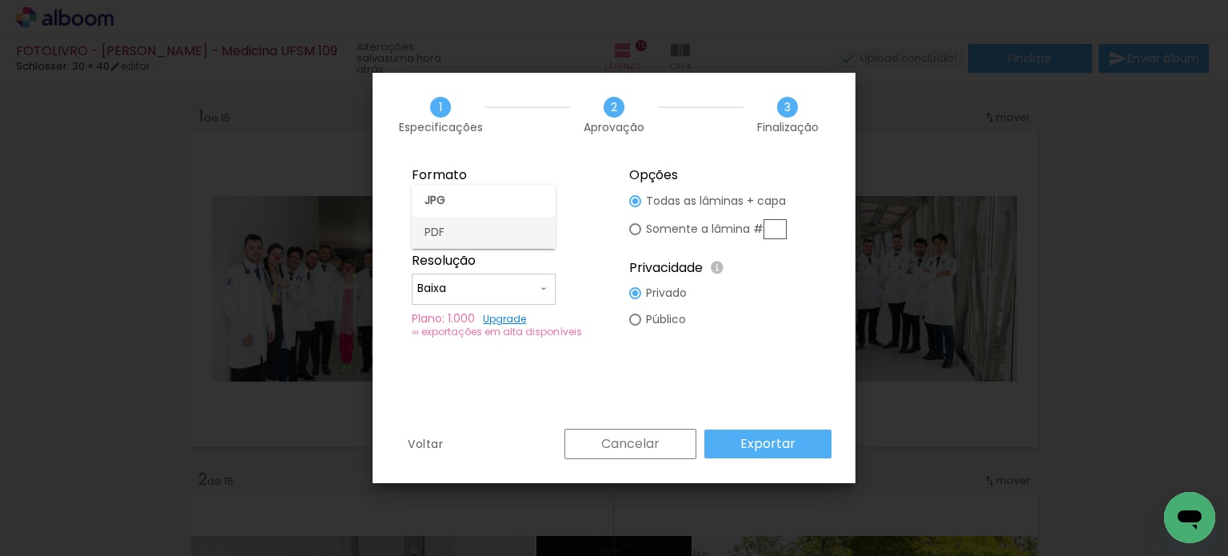
type input "PDF"
click at [601, 426] on div "Formato JPG PDF Resolução Alta, 300 DPI Baixa Plano: 1.000 Upgrade ∞ exportaçõe…" at bounding box center [614, 293] width 483 height 272
click at [0, 0] on slot "Cancelar" at bounding box center [0, 0] width 0 height 0
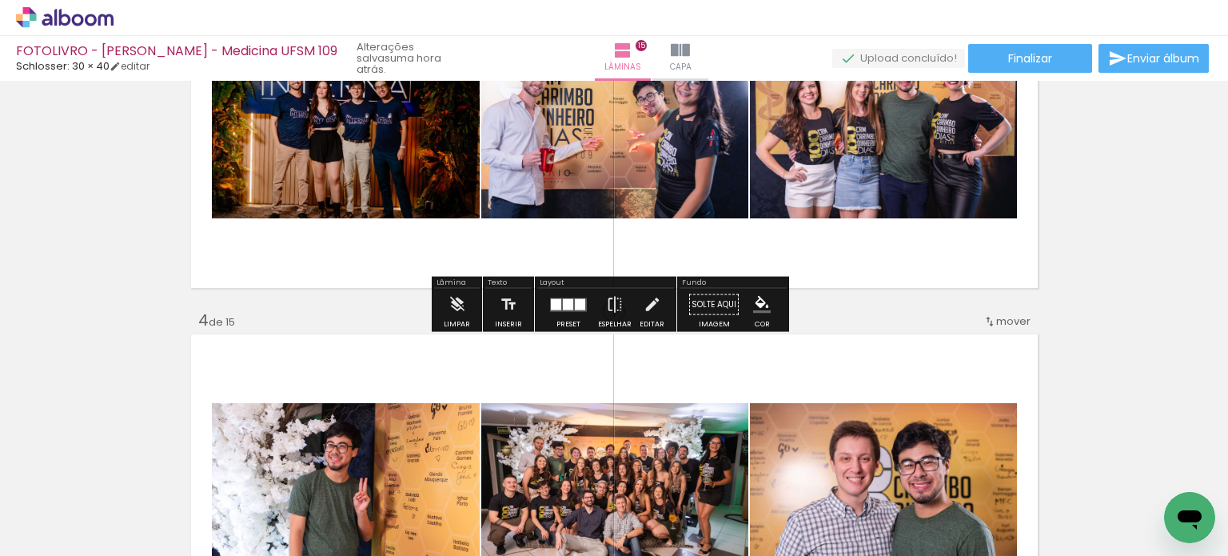
scroll to position [880, 0]
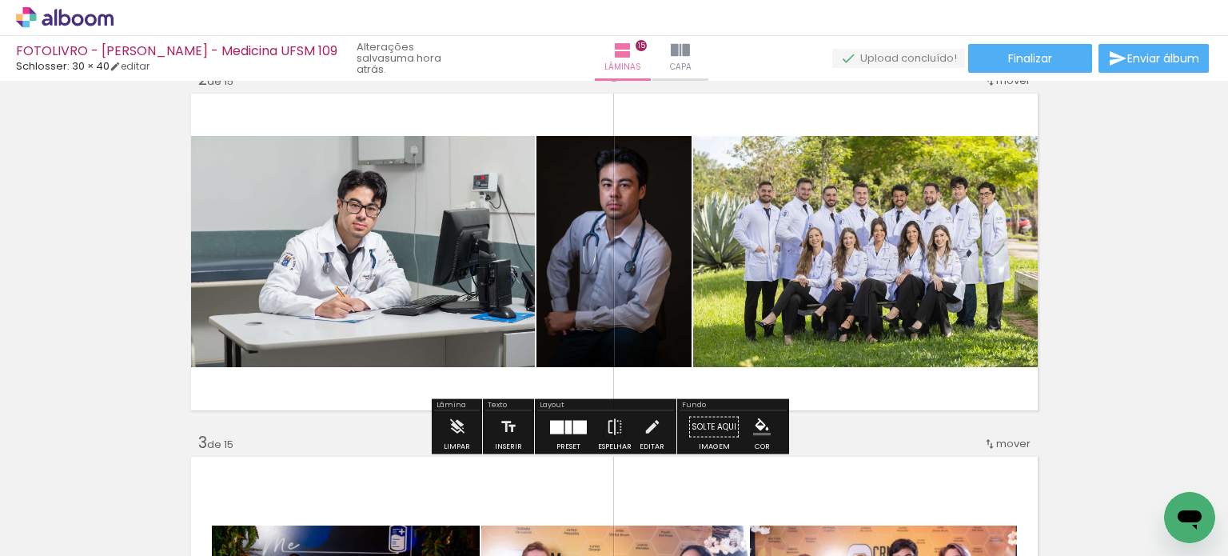
scroll to position [400, 0]
click at [89, 15] on icon at bounding box center [91, 20] width 12 height 12
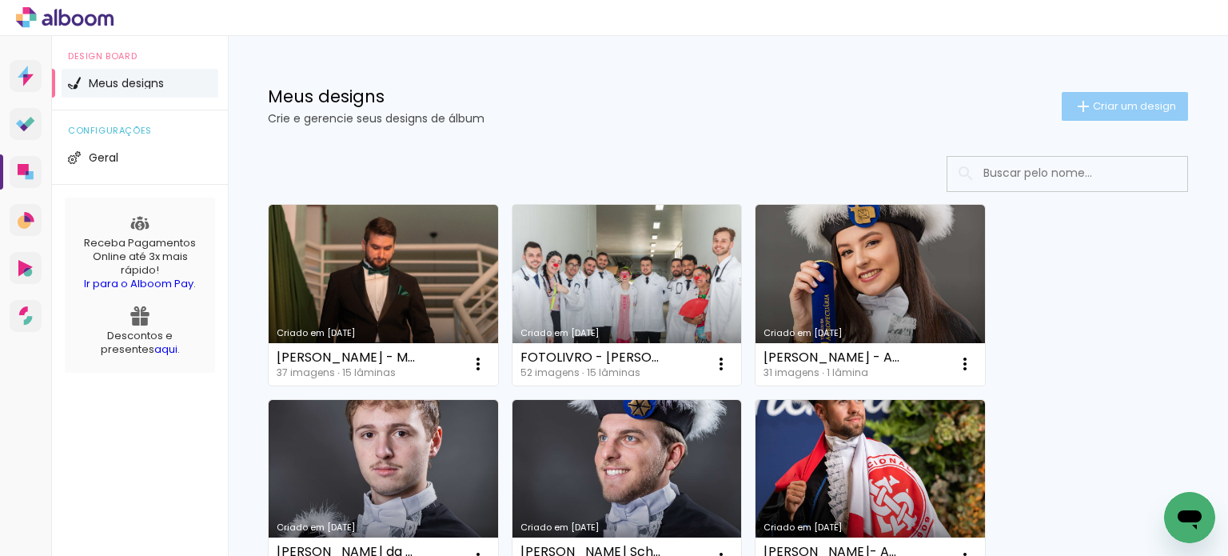
click at [1105, 106] on span "Criar um design" at bounding box center [1134, 106] width 83 height 10
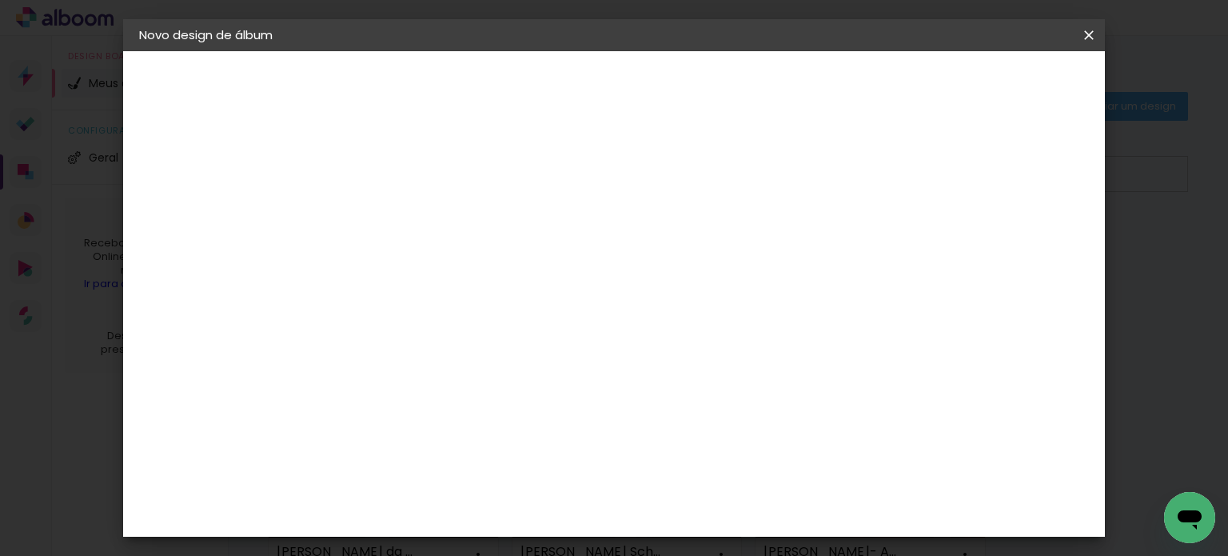
click at [401, 212] on input at bounding box center [401, 214] width 0 height 25
click at [470, 187] on div "Informações Dê um título ao seu álbum. Avançar" at bounding box center [400, 119] width 139 height 136
click at [401, 226] on input at bounding box center [401, 214] width 0 height 25
paste input "FOTOLIVRO - CAROLINA"
type input "FOTOLIVRO - CAROLINA"
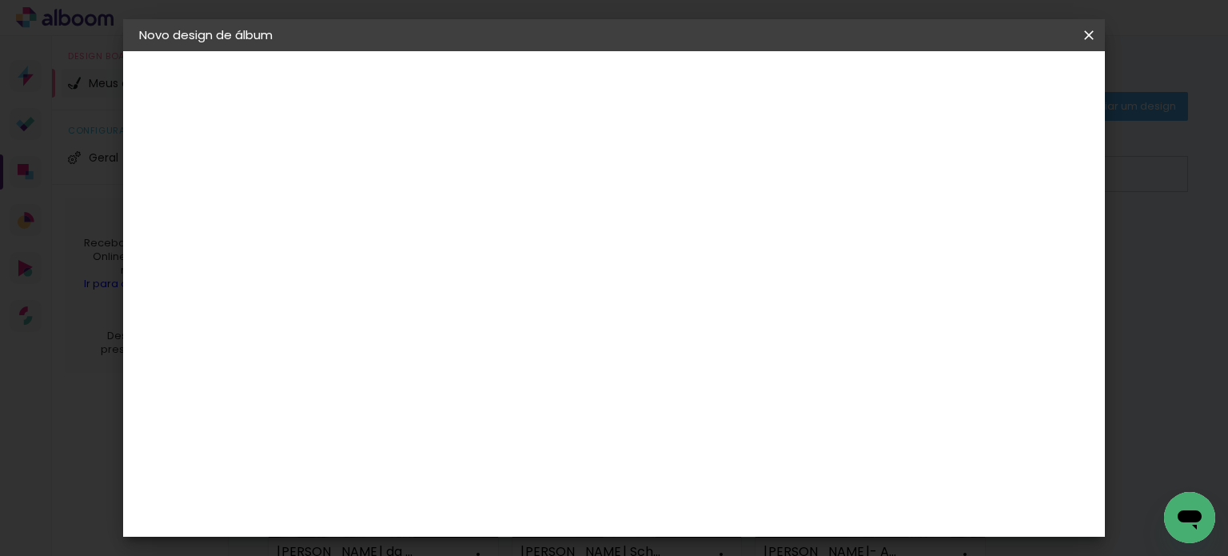
type paper-input "FOTOLIVRO - CAROLINA"
drag, startPoint x: 987, startPoint y: 130, endPoint x: 1040, endPoint y: 103, distance: 59.0
click at [470, 127] on header "Informações Dê um título ao seu álbum. Avançar" at bounding box center [400, 98] width 139 height 95
click at [470, 102] on header "Informações Dê um título ao seu álbum. Avançar" at bounding box center [400, 98] width 139 height 95
click at [565, 92] on paper-button "Avançar" at bounding box center [525, 84] width 78 height 27
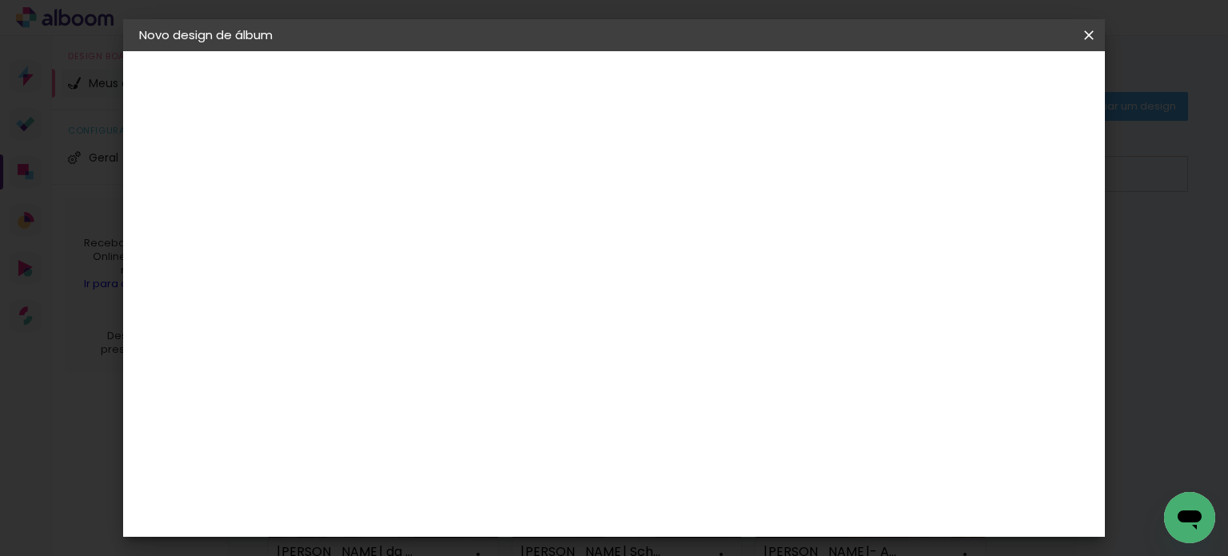
click at [461, 315] on paper-input-container at bounding box center [441, 305] width 173 height 36
type input "sc"
type paper-input "sc"
click at [465, 411] on paper-item "Schlosser" at bounding box center [425, 420] width 141 height 35
click at [0, 0] on slot "Avançar" at bounding box center [0, 0] width 0 height 0
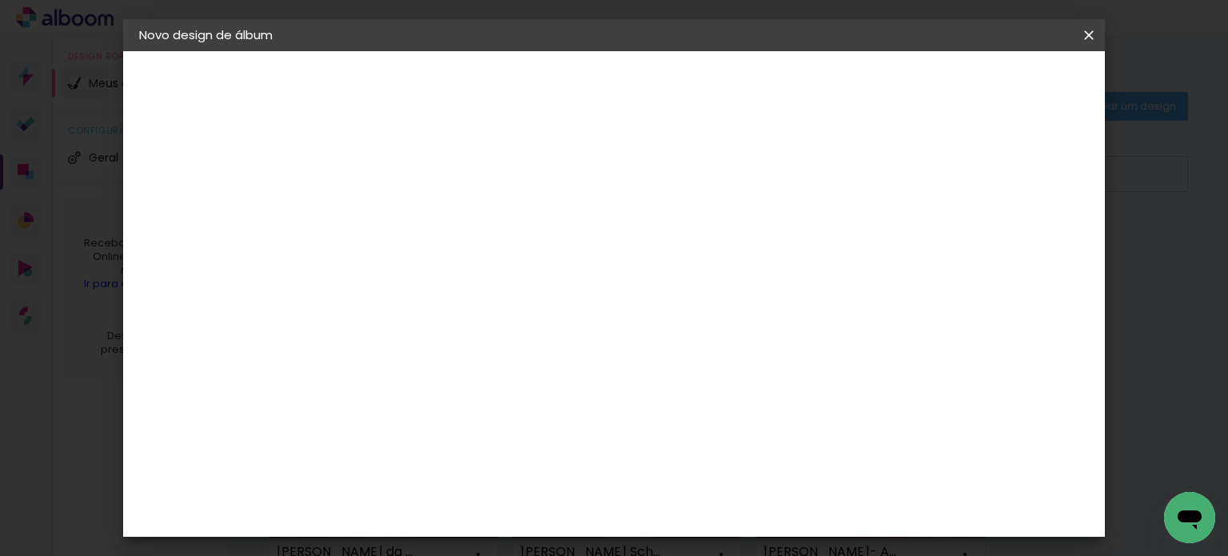
scroll to position [160, 0]
click at [509, 438] on span "30 × 40" at bounding box center [471, 459] width 74 height 42
click at [661, 90] on paper-button "Avançar" at bounding box center [622, 84] width 78 height 27
click at [923, 67] on header "Revisão Verifique as configurações do seu álbum. Voltar Iniciar design" at bounding box center [627, 92] width 592 height 82
click at [899, 74] on paper-button "Iniciar design" at bounding box center [846, 84] width 105 height 27
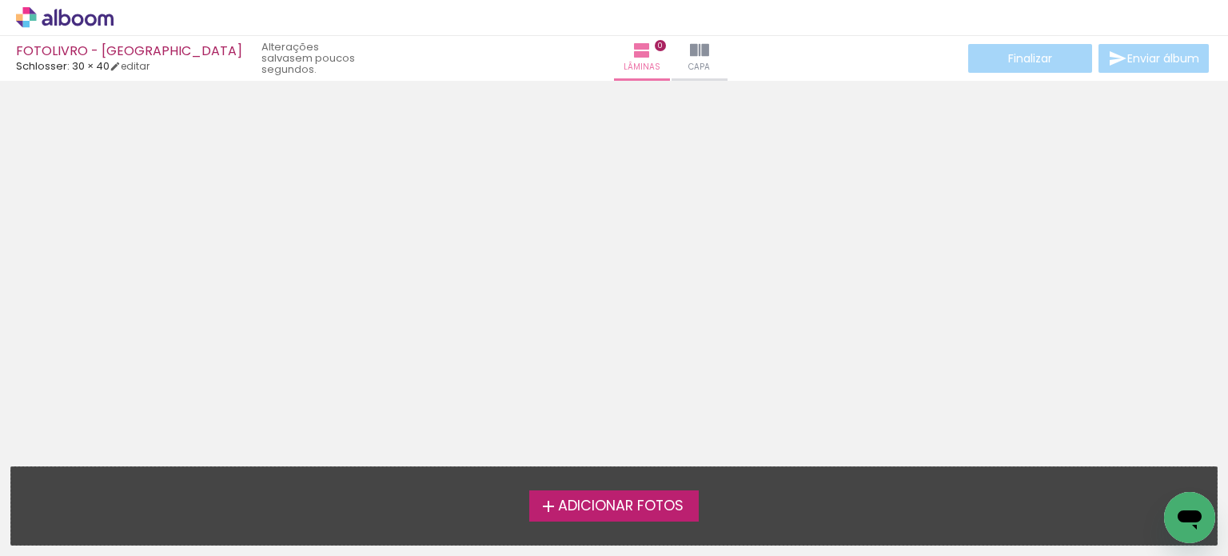
click at [633, 500] on span "Adicionar Fotos" at bounding box center [621, 506] width 126 height 14
click at [0, 0] on input "file" at bounding box center [0, 0] width 0 height 0
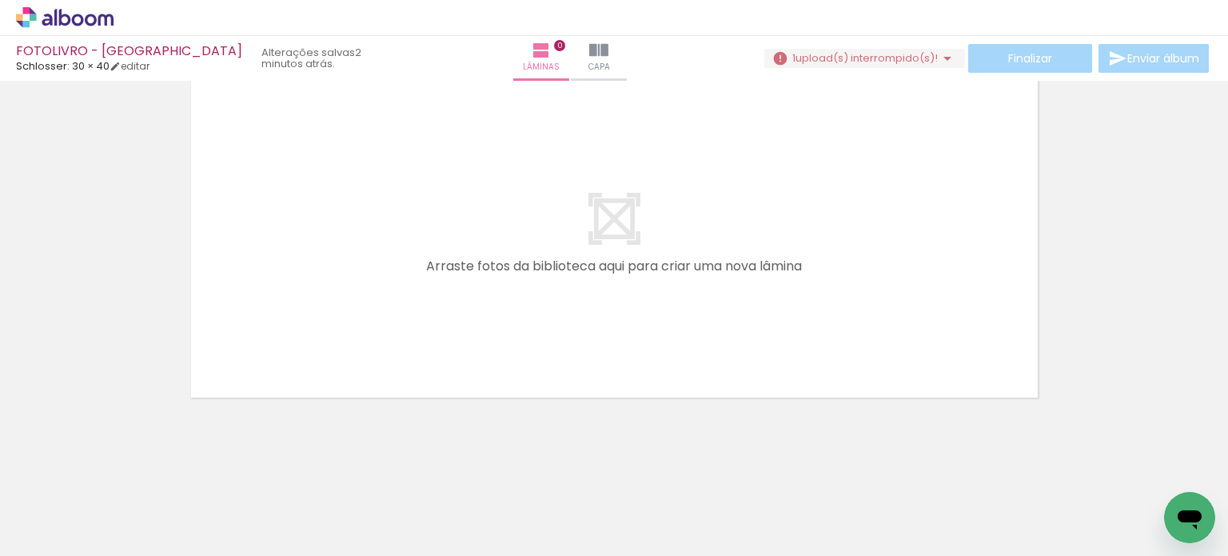
click at [86, 18] on icon at bounding box center [91, 20] width 12 height 12
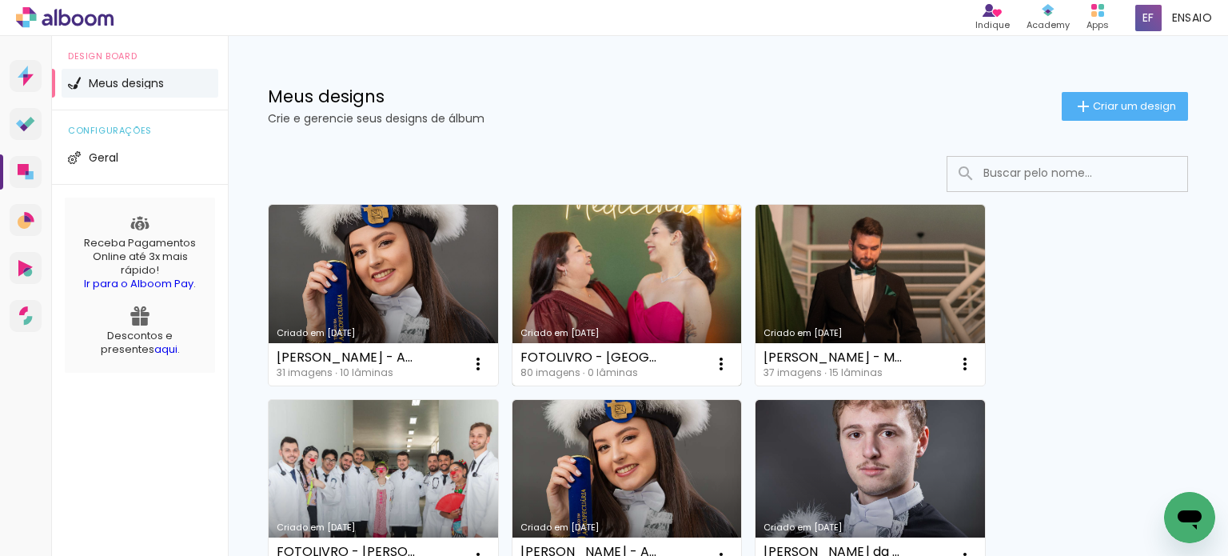
click at [621, 274] on link "Criado em [DATE]" at bounding box center [628, 295] width 230 height 181
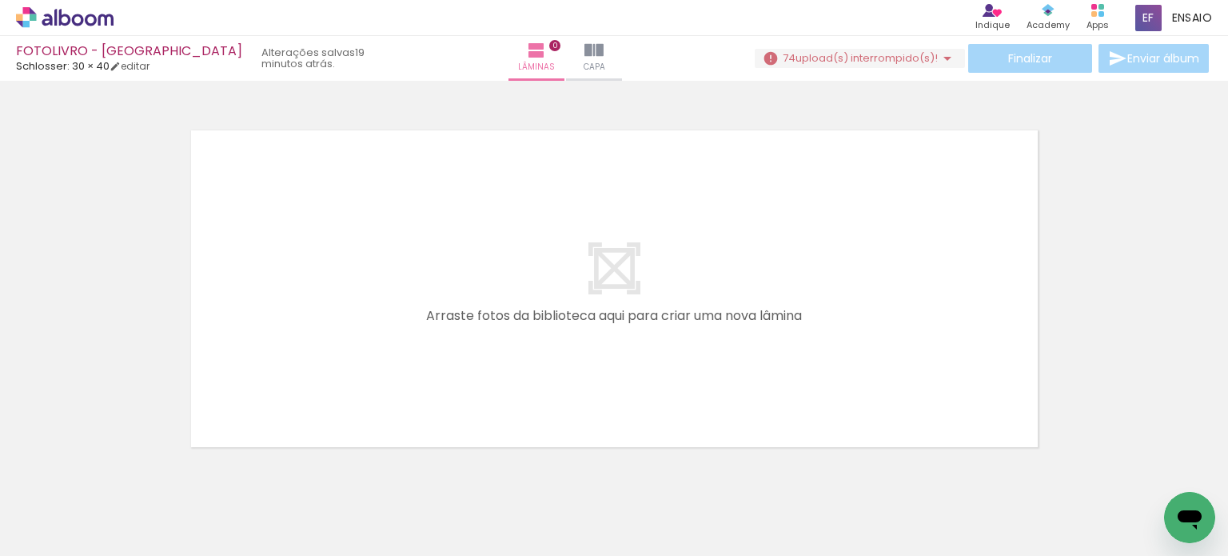
scroll to position [0, 769]
click at [561, 117] on div at bounding box center [614, 268] width 1228 height 364
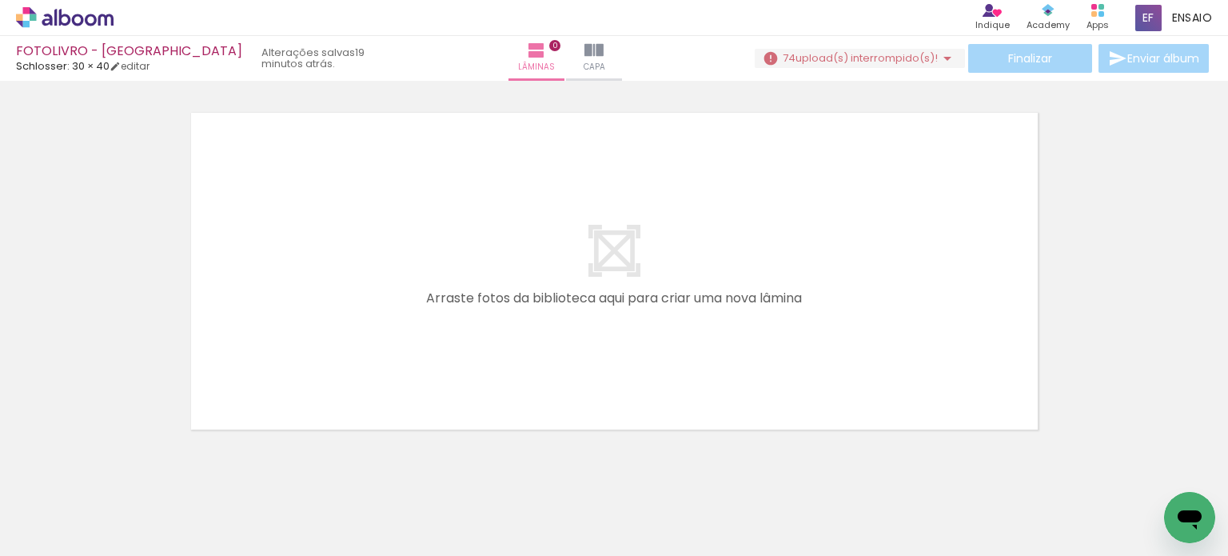
scroll to position [50, 0]
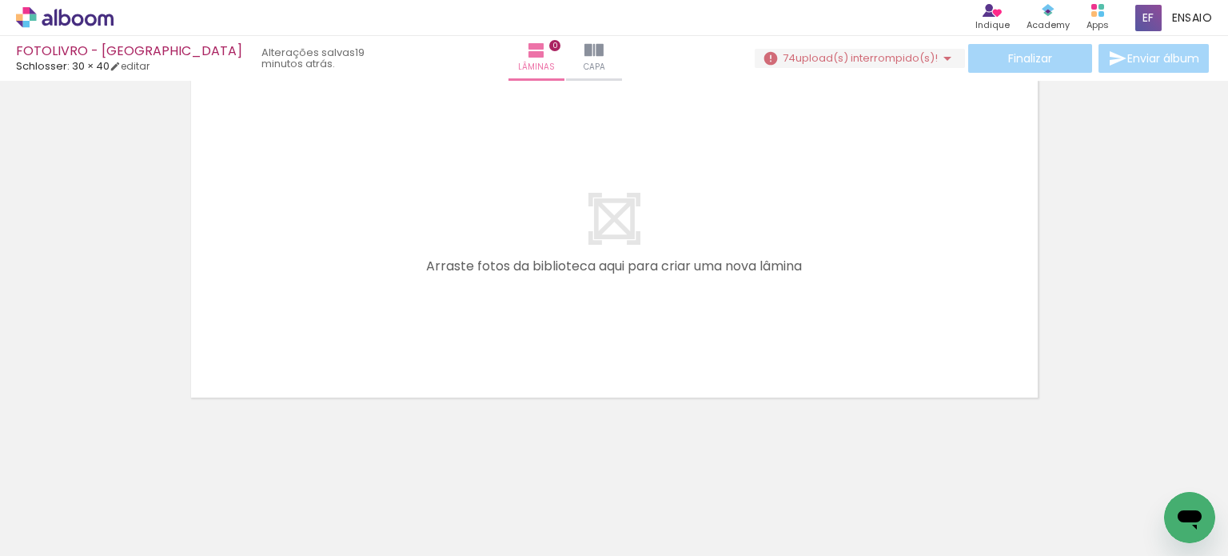
click at [835, 54] on span "upload(s) interrompido(s)!" at bounding box center [867, 57] width 142 height 15
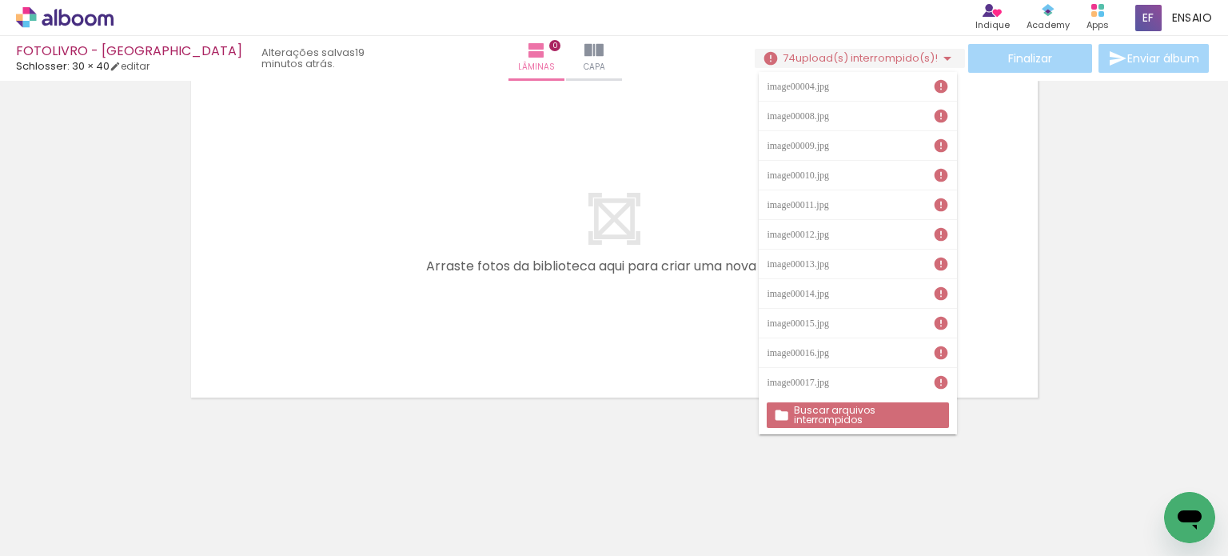
click at [0, 0] on slot "Buscar arquivos interrompidos" at bounding box center [0, 0] width 0 height 0
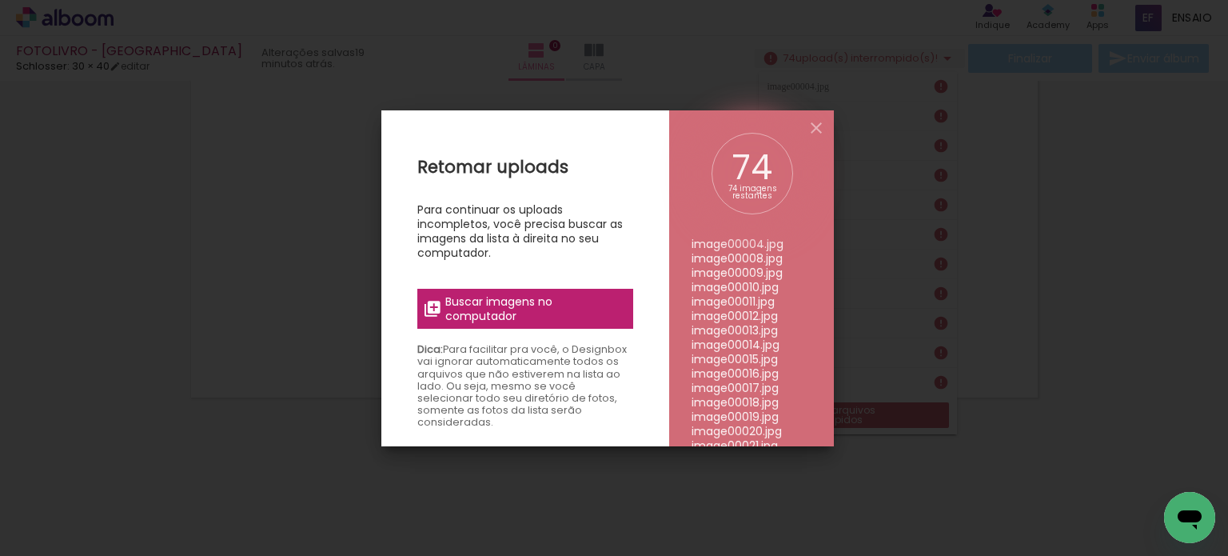
click at [558, 326] on label "Buscar imagens no computador" at bounding box center [525, 309] width 216 height 40
click at [0, 0] on input "file" at bounding box center [0, 0] width 0 height 0
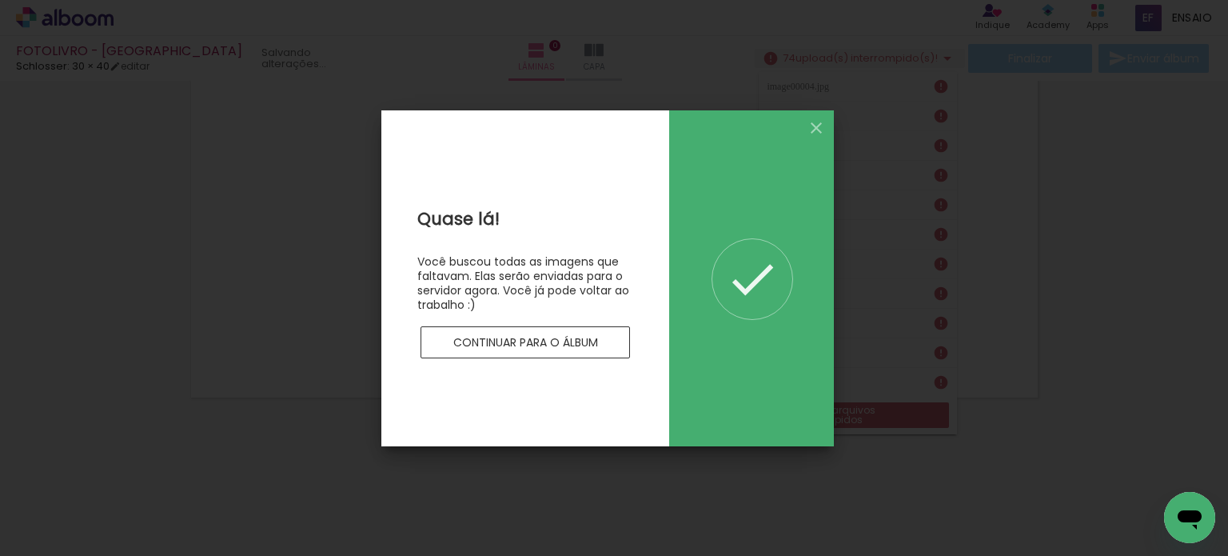
scroll to position [0, 0]
drag, startPoint x: 790, startPoint y: 128, endPoint x: 800, endPoint y: 126, distance: 9.9
click at [791, 129] on div "0 imagens restantes" at bounding box center [751, 278] width 165 height 336
drag, startPoint x: 805, startPoint y: 125, endPoint x: 821, endPoint y: 122, distance: 16.3
click at [0, 0] on slot "Retomar uploads Para continuar os uploads incompletos, você precisa buscar as i…" at bounding box center [0, 0] width 0 height 0
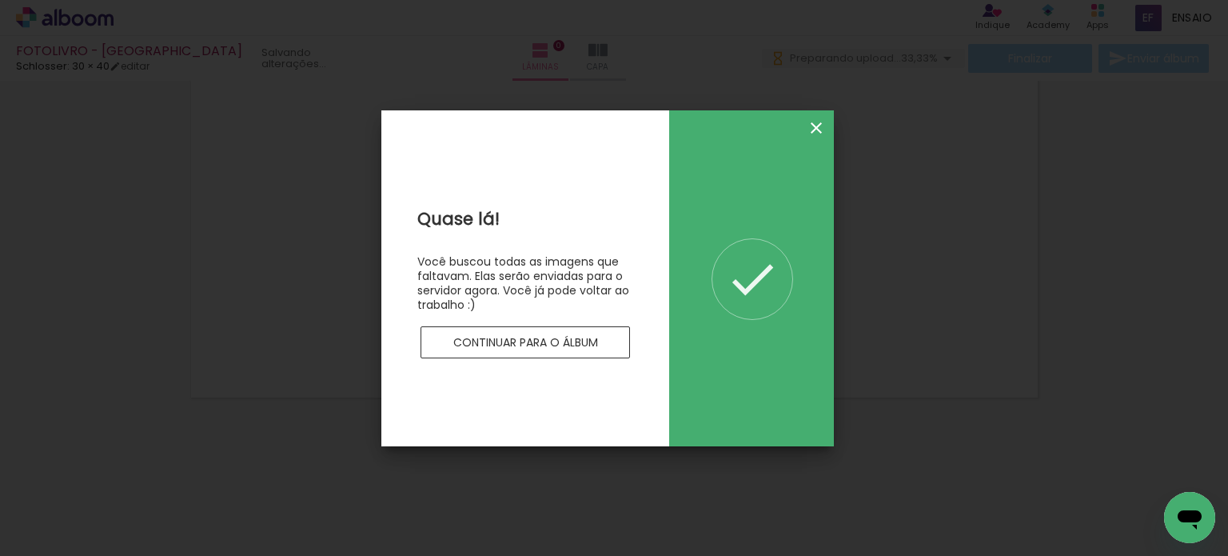
click at [815, 126] on iron-icon at bounding box center [816, 127] width 19 height 19
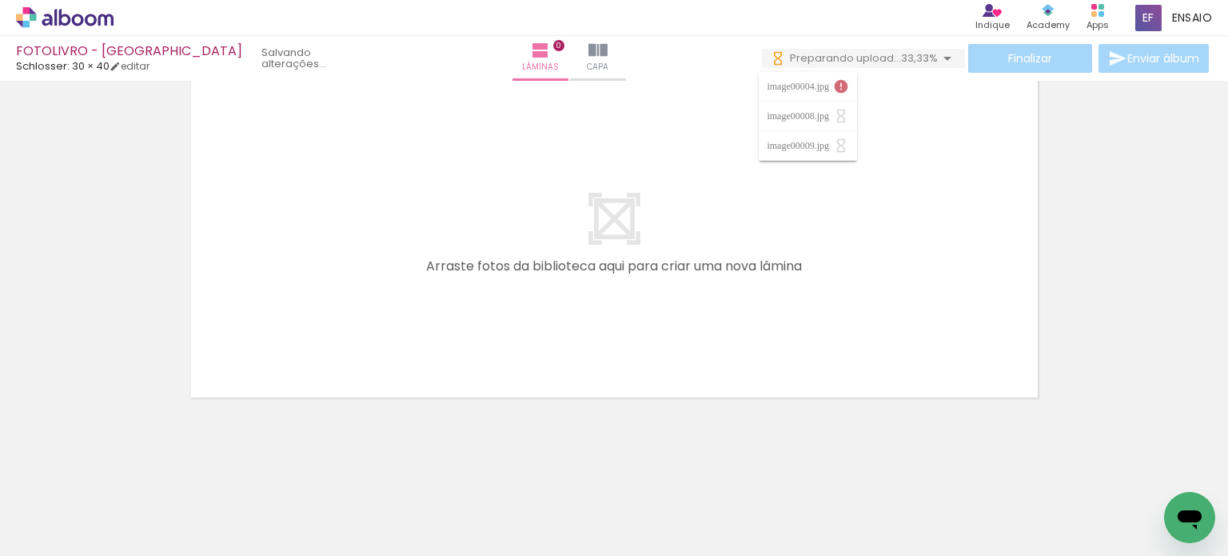
click at [525, 258] on quentale-layouter at bounding box center [614, 239] width 853 height 323
